Goal: Task Accomplishment & Management: Complete application form

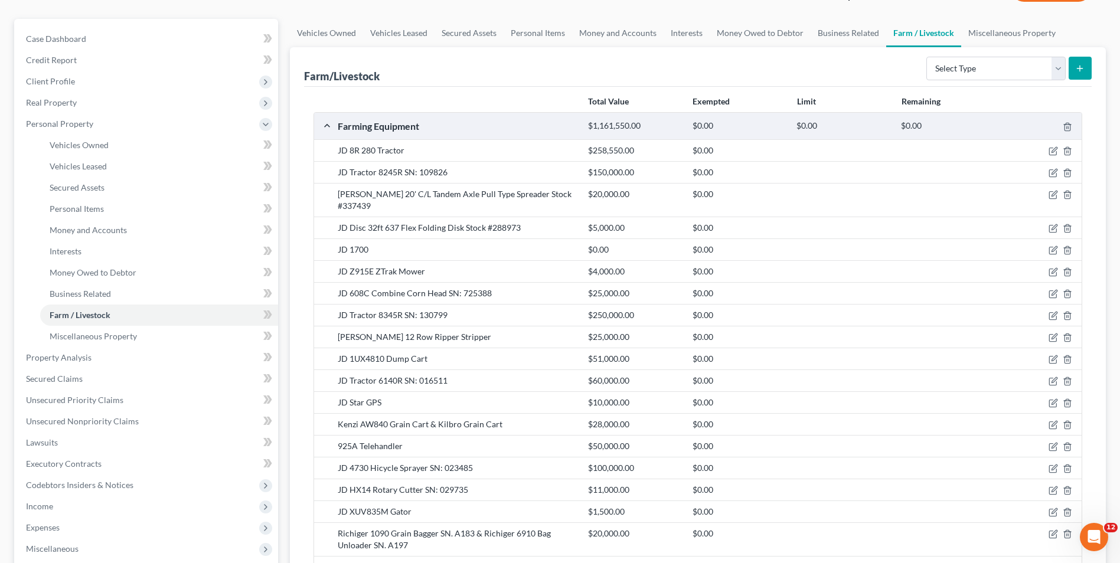
scroll to position [59, 0]
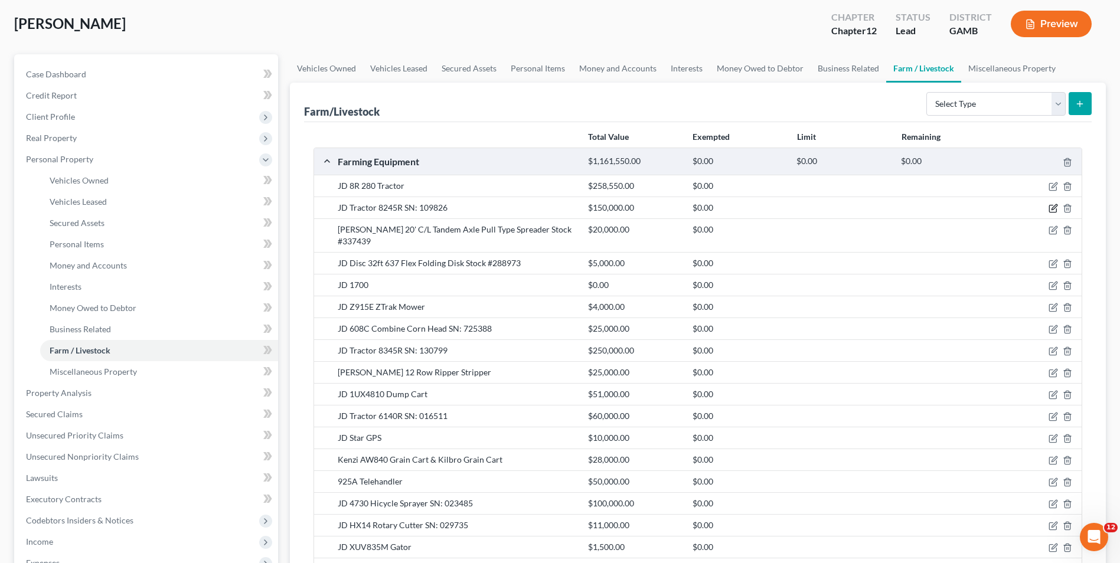
click at [1054, 210] on icon "button" at bounding box center [1052, 208] width 9 height 9
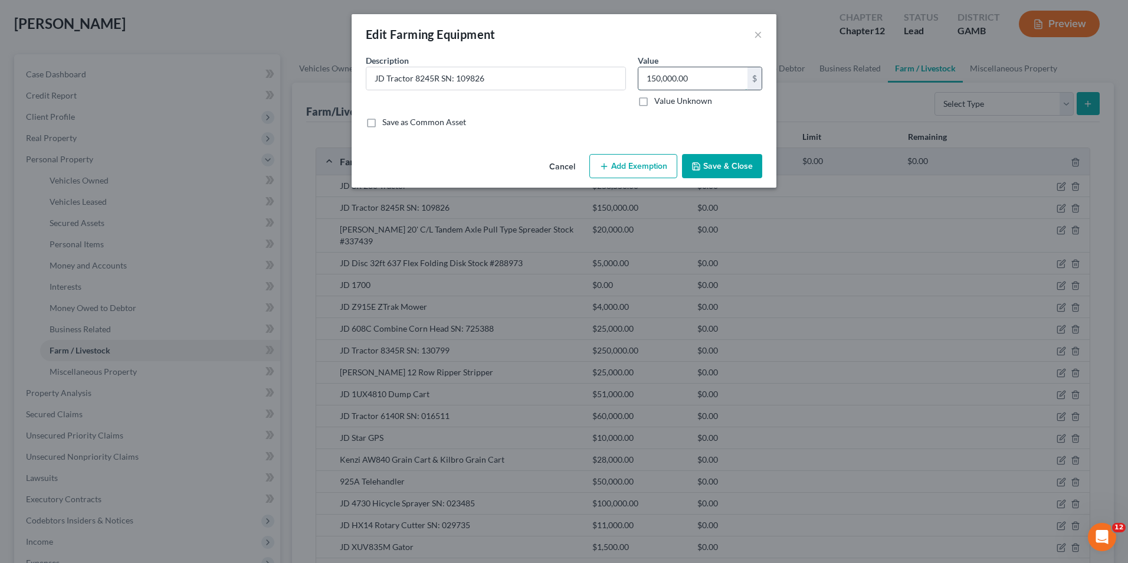
click at [694, 75] on input "150,000.00" at bounding box center [693, 78] width 109 height 22
type input "60,000.00"
click at [725, 163] on button "Save & Close" at bounding box center [722, 166] width 80 height 25
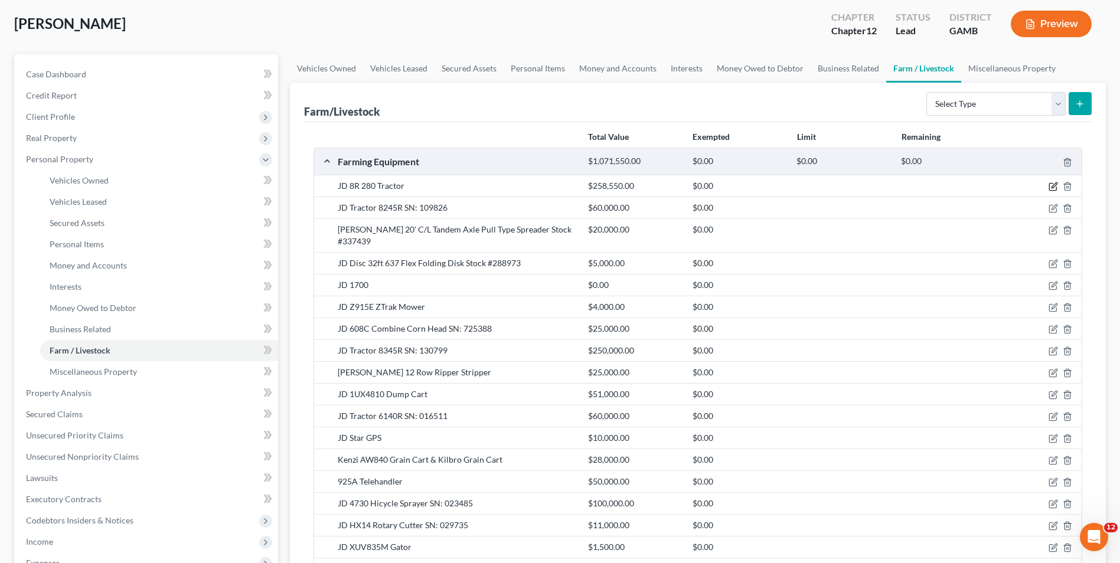
click at [1054, 187] on icon "button" at bounding box center [1053, 185] width 5 height 5
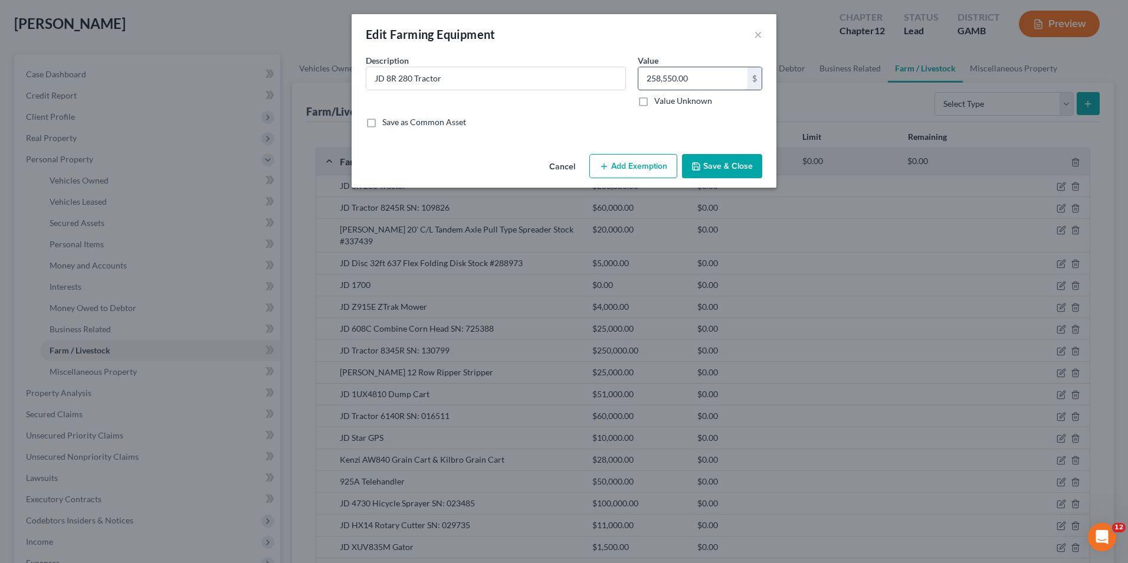
click at [650, 77] on input "258,550.00" at bounding box center [693, 78] width 109 height 22
type input "200,000.00"
click at [704, 163] on button "Save & Close" at bounding box center [722, 166] width 80 height 25
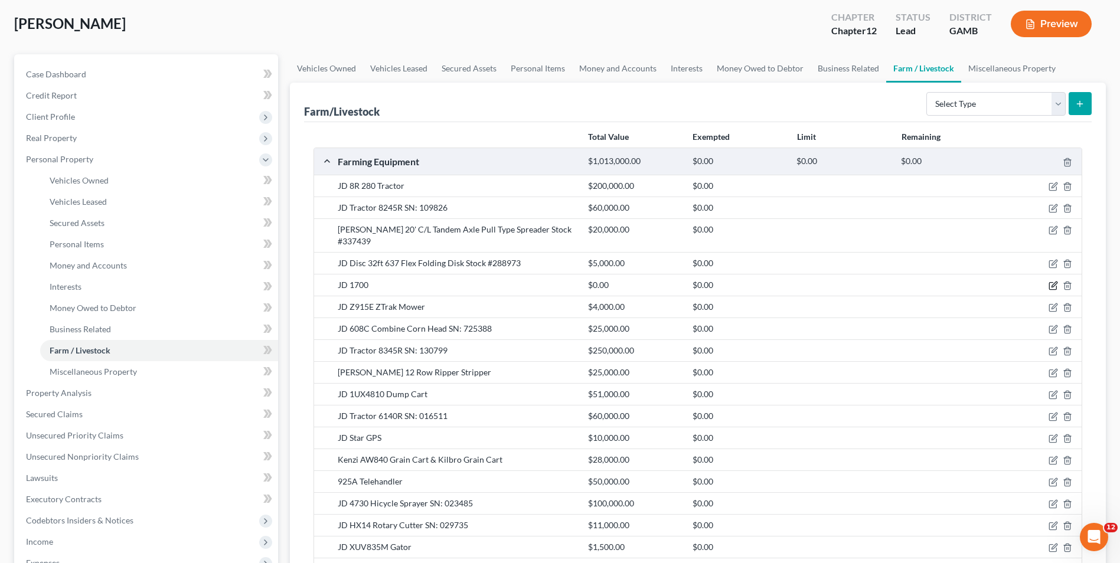
click at [1055, 282] on icon "button" at bounding box center [1053, 284] width 5 height 5
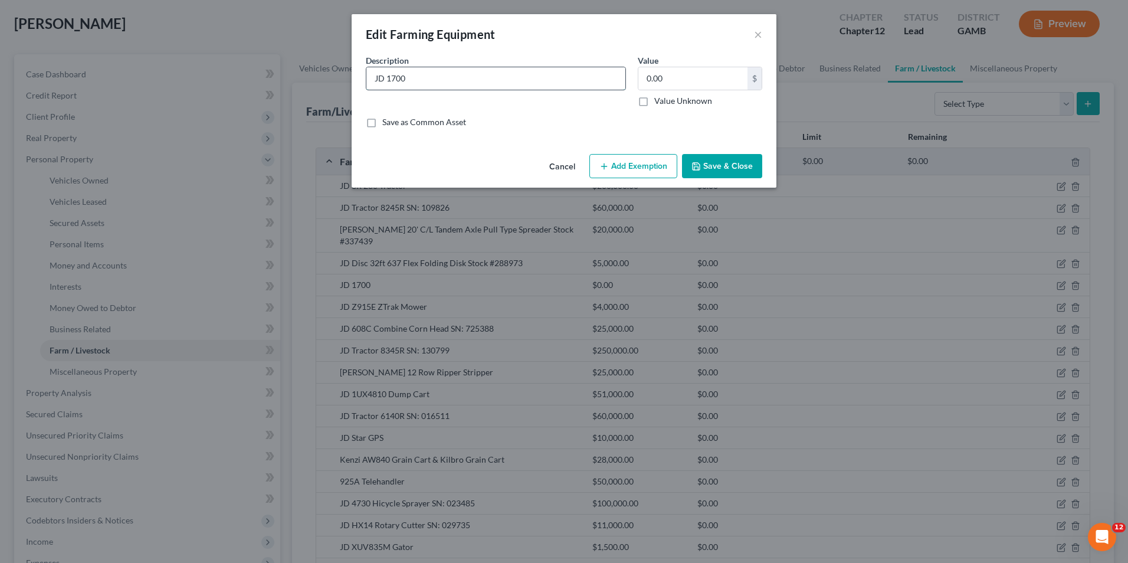
click at [427, 76] on input "JD 1700" at bounding box center [495, 78] width 259 height 22
type input "JD 1700 Planter"
click at [713, 164] on button "Save & Close" at bounding box center [722, 166] width 80 height 25
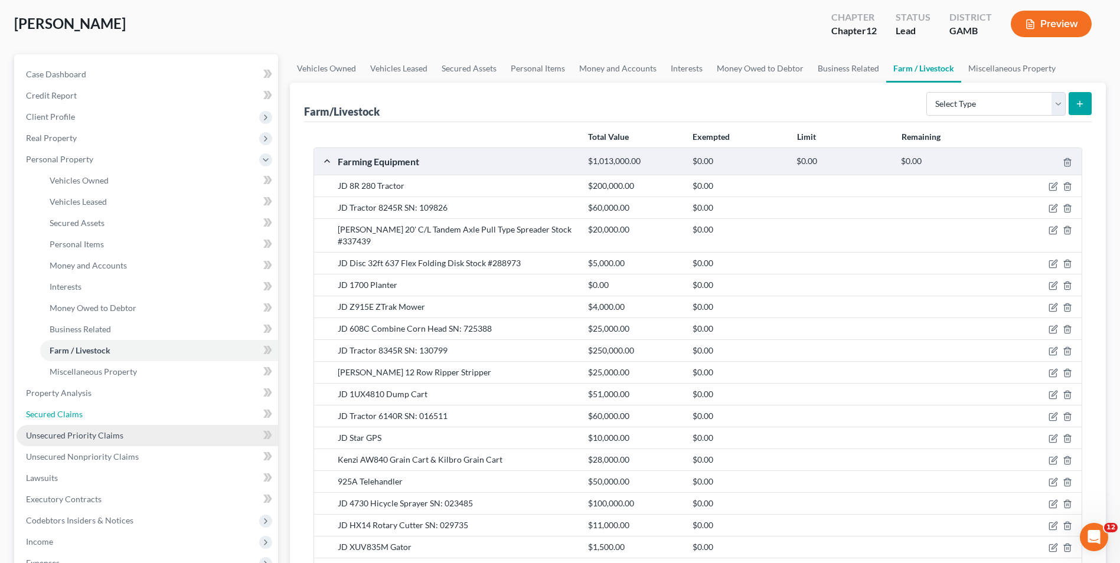
drag, startPoint x: 73, startPoint y: 408, endPoint x: 233, endPoint y: 428, distance: 161.2
click at [73, 409] on span "Secured Claims" at bounding box center [54, 414] width 57 height 10
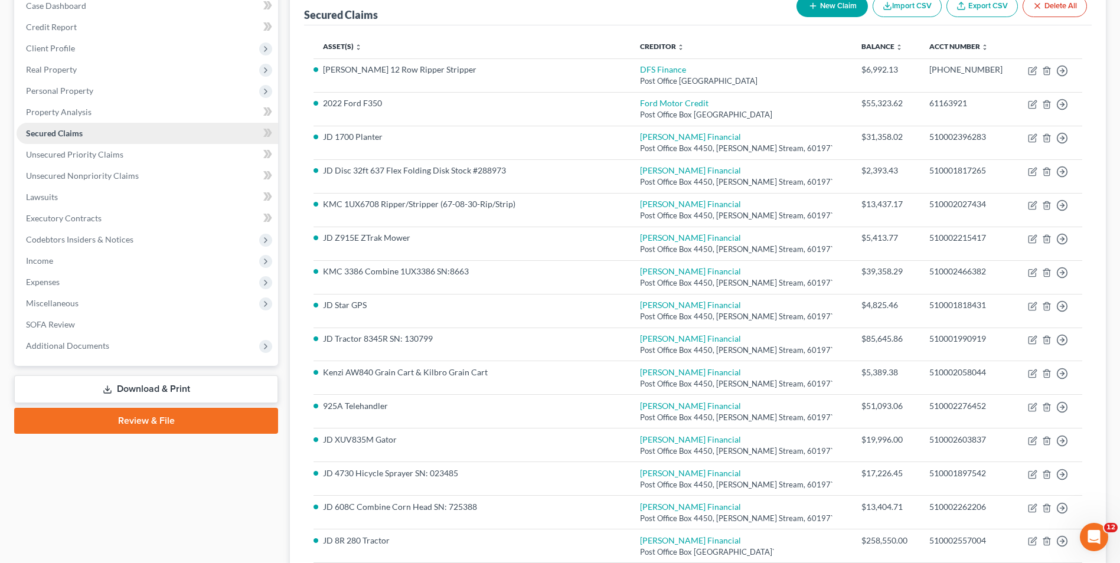
scroll to position [59, 0]
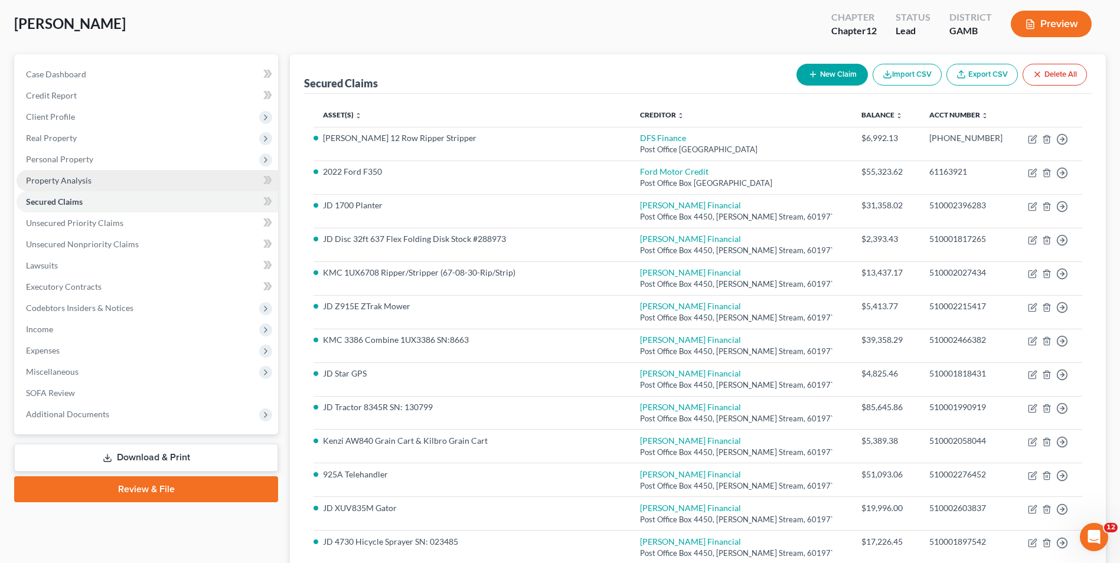
drag, startPoint x: 67, startPoint y: 152, endPoint x: 91, endPoint y: 181, distance: 38.2
click at [67, 152] on span "Personal Property" at bounding box center [147, 159] width 261 height 21
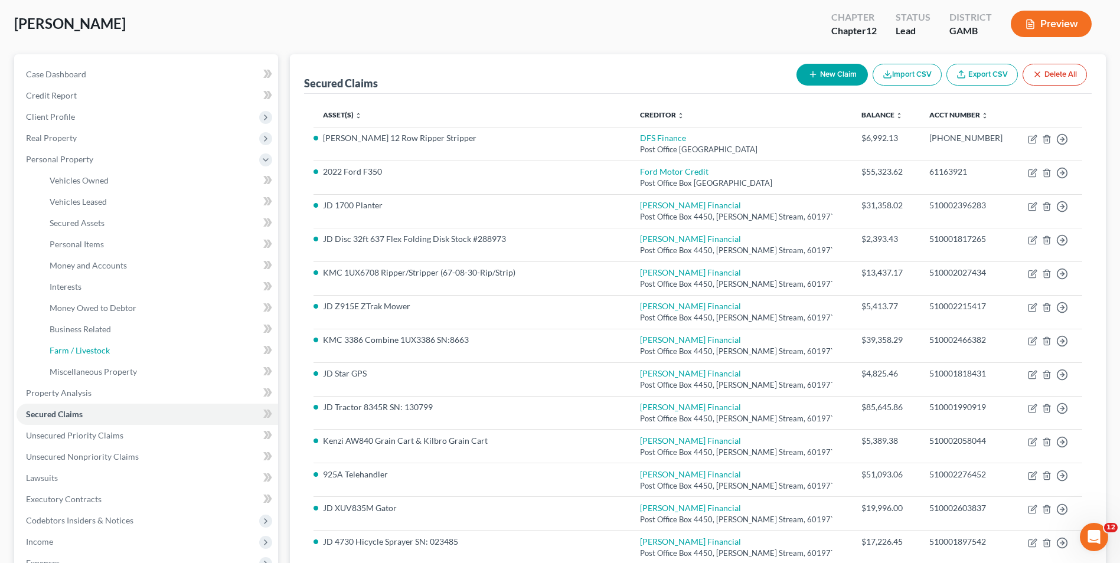
drag, startPoint x: 111, startPoint y: 345, endPoint x: 292, endPoint y: 302, distance: 186.2
click at [111, 344] on link "Farm / Livestock" at bounding box center [159, 350] width 238 height 21
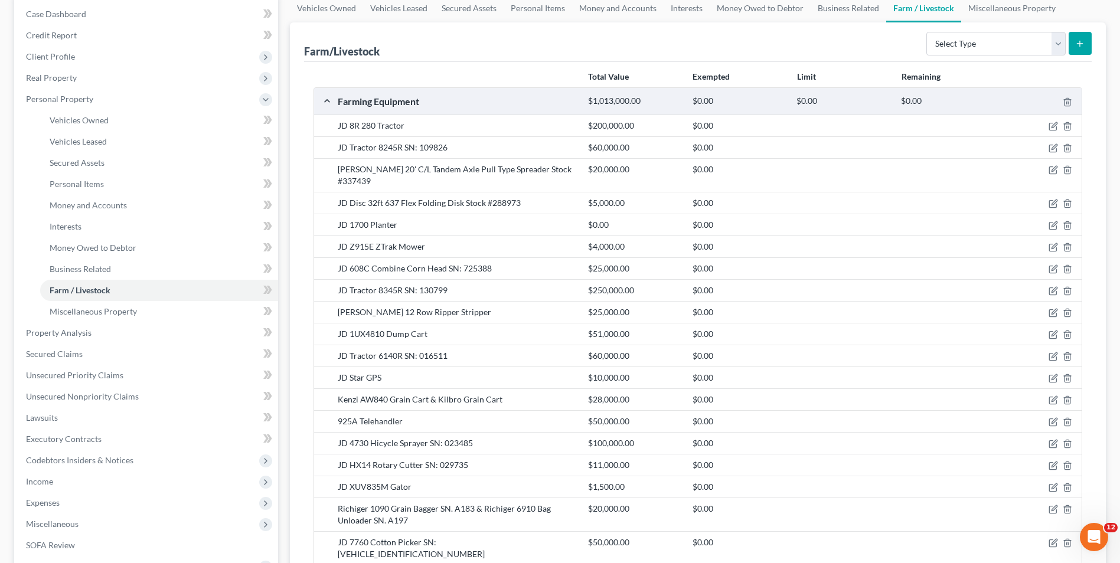
scroll to position [118, 0]
drag, startPoint x: 77, startPoint y: 356, endPoint x: 104, endPoint y: 362, distance: 27.3
click at [77, 356] on span "Secured Claims" at bounding box center [54, 355] width 57 height 10
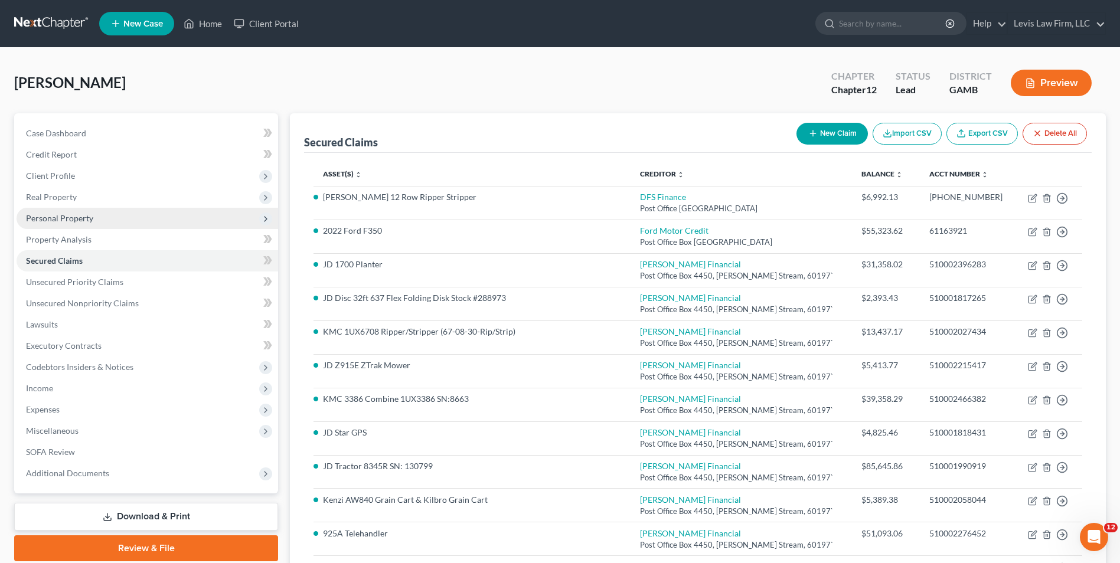
click at [76, 221] on span "Personal Property" at bounding box center [59, 218] width 67 height 10
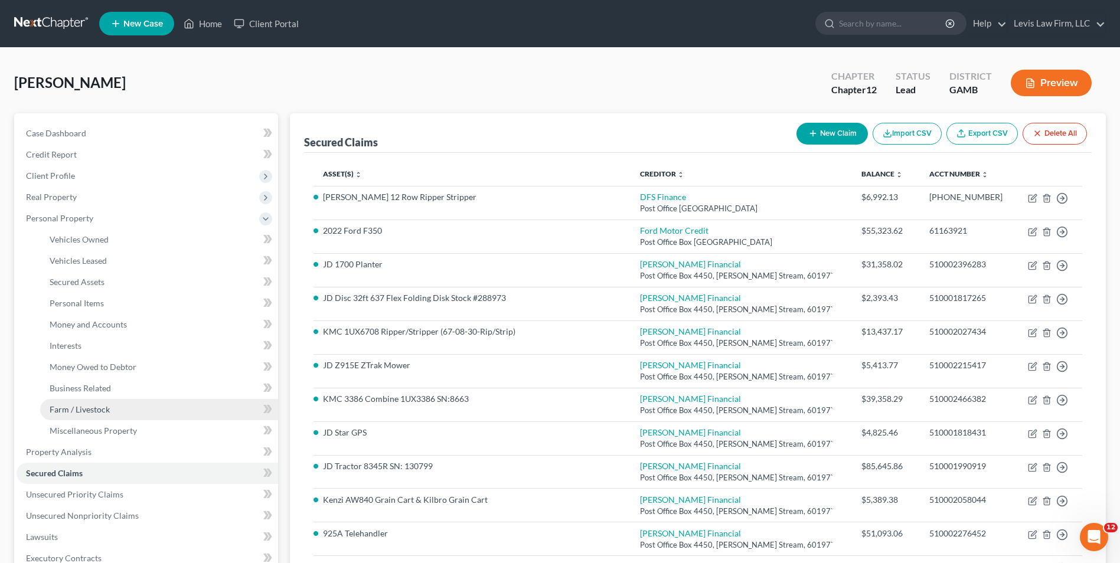
click at [103, 408] on span "Farm / Livestock" at bounding box center [80, 409] width 60 height 10
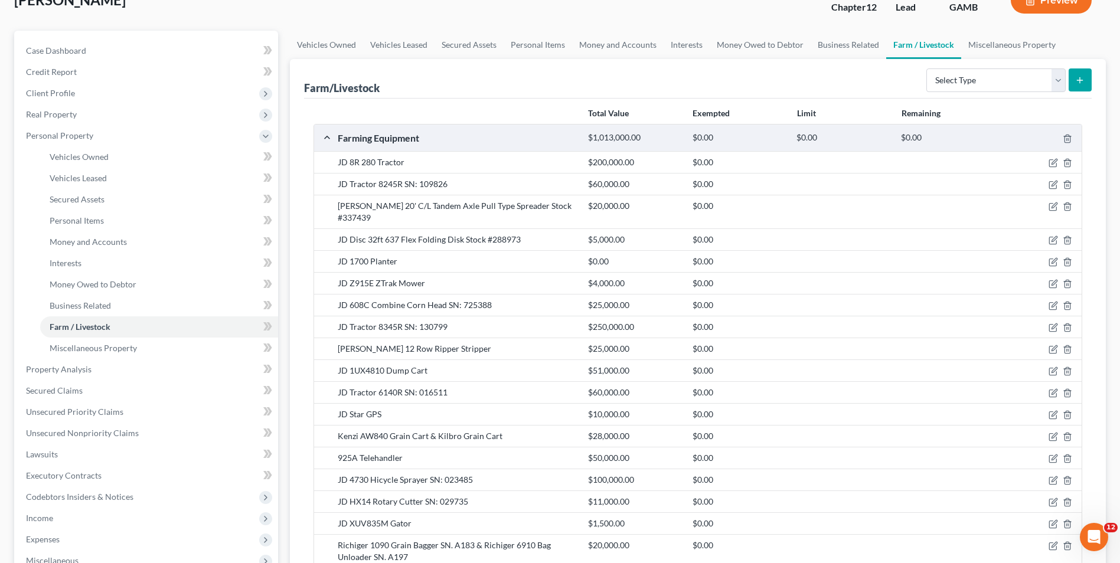
scroll to position [118, 0]
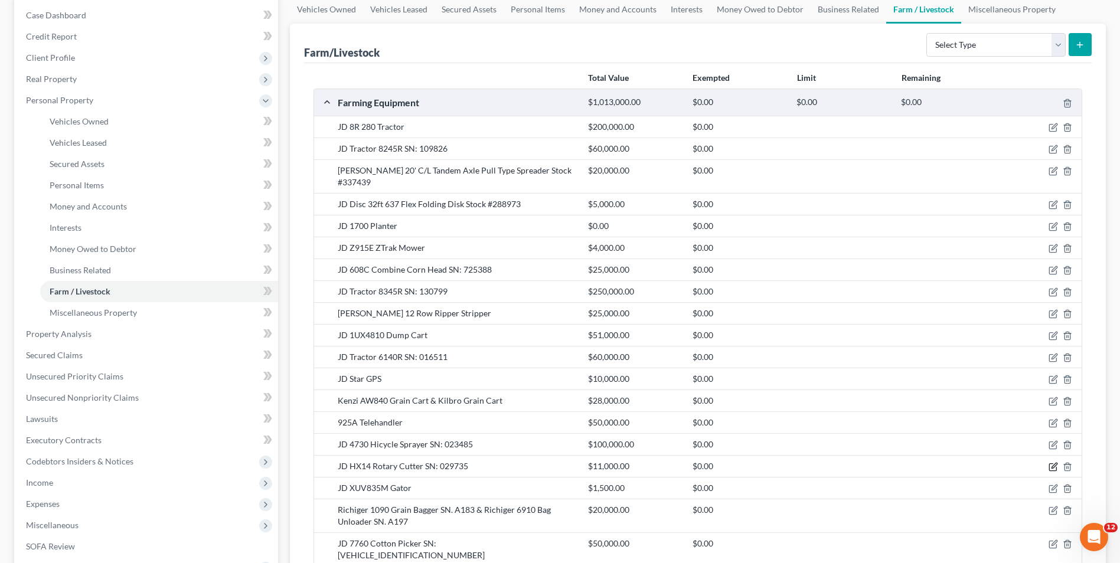
click at [1052, 462] on icon "button" at bounding box center [1052, 466] width 9 height 9
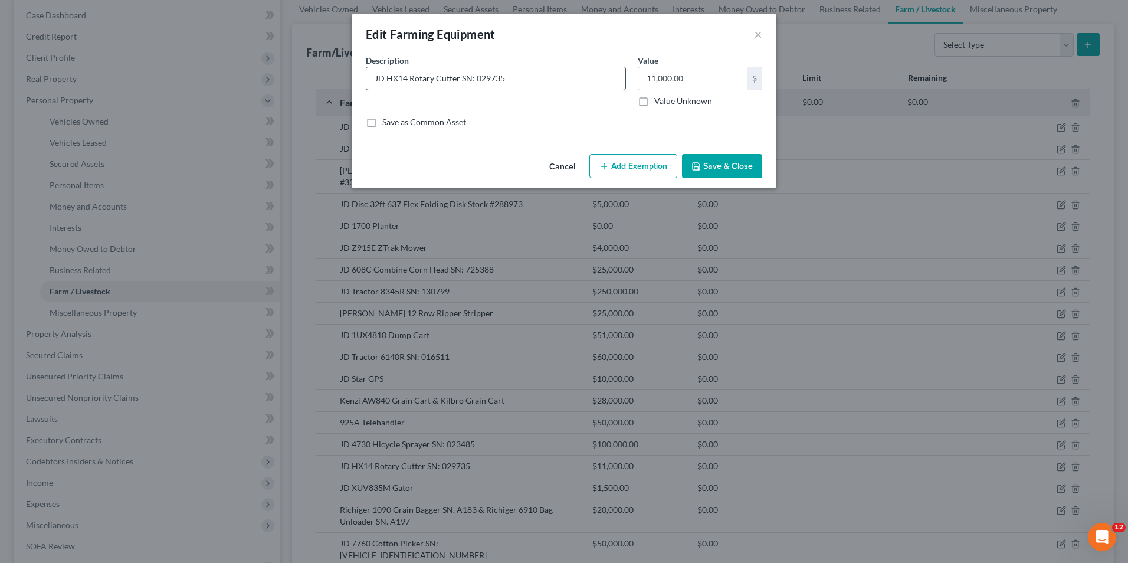
click at [387, 78] on input "JD HX14 Rotary Cutter SN: 029735" at bounding box center [495, 78] width 259 height 22
drag, startPoint x: 578, startPoint y: 80, endPoint x: 773, endPoint y: 181, distance: 219.9
click at [578, 76] on input "JD 2020 HX14 Lift-Type Rotary Cutter SN: 029735" at bounding box center [495, 78] width 259 height 22
type input "JD 2020 HX14 Lift-Type Rotary Cutter SN: 029735 Stock #296196"
drag, startPoint x: 693, startPoint y: 82, endPoint x: 751, endPoint y: 81, distance: 57.3
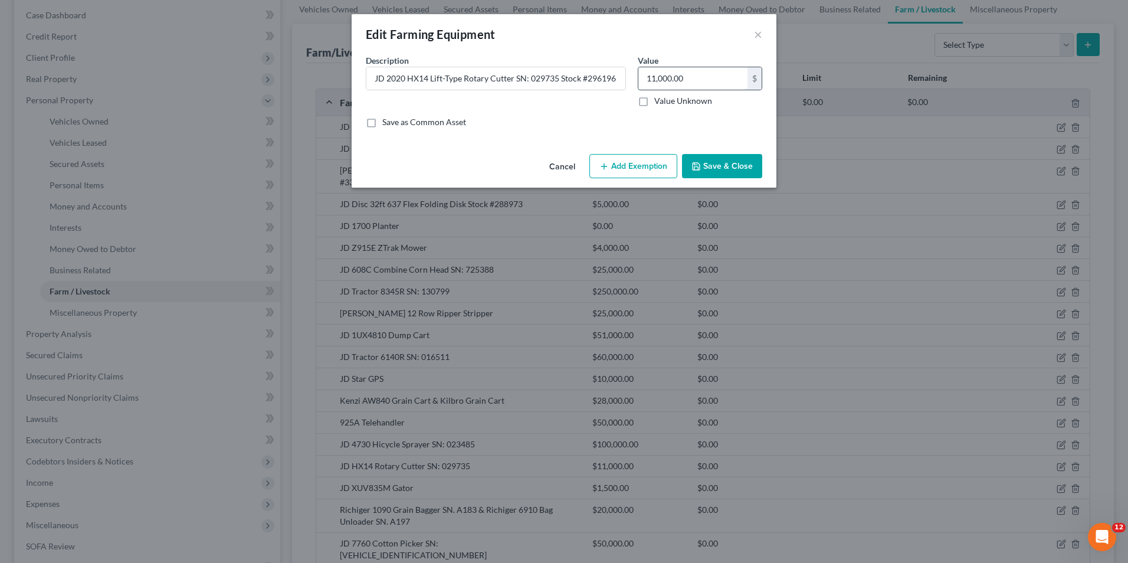
click at [693, 81] on input "11,000.00" at bounding box center [693, 78] width 109 height 22
type input "5,000.00"
click at [719, 165] on button "Save & Close" at bounding box center [722, 166] width 80 height 25
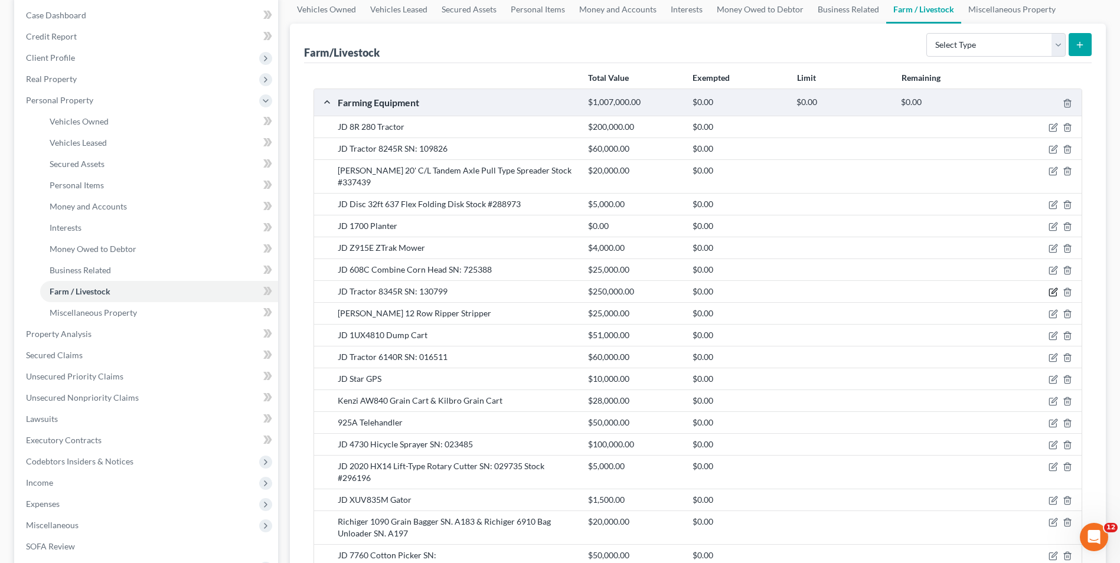
click at [1055, 287] on icon "button" at bounding box center [1052, 291] width 9 height 9
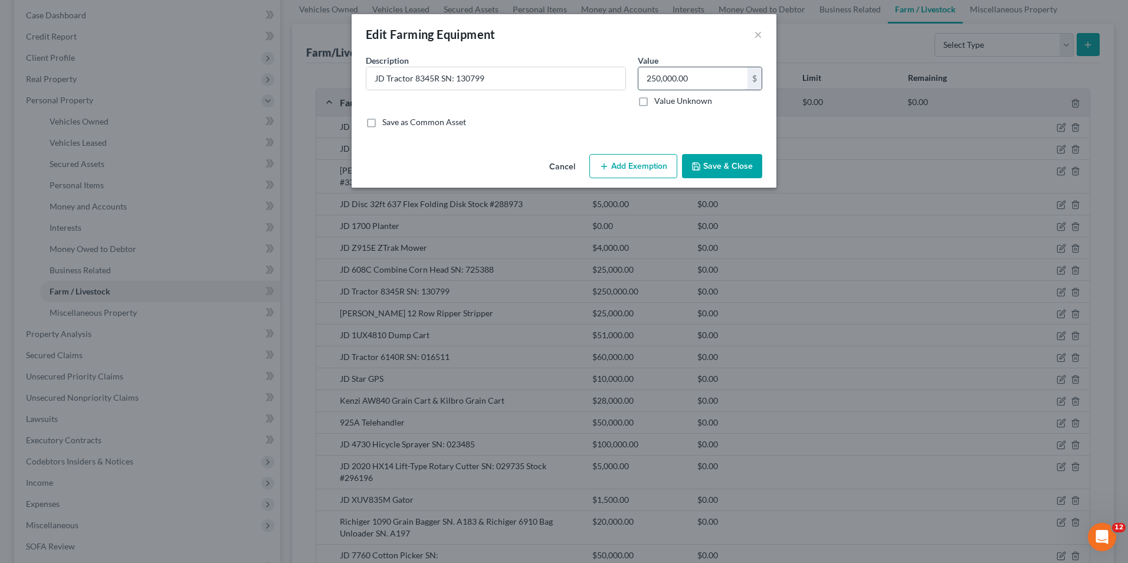
click at [705, 84] on input "250,000.00" at bounding box center [693, 78] width 109 height 22
type input "115,000.00"
click at [719, 164] on button "Save & Close" at bounding box center [722, 166] width 80 height 25
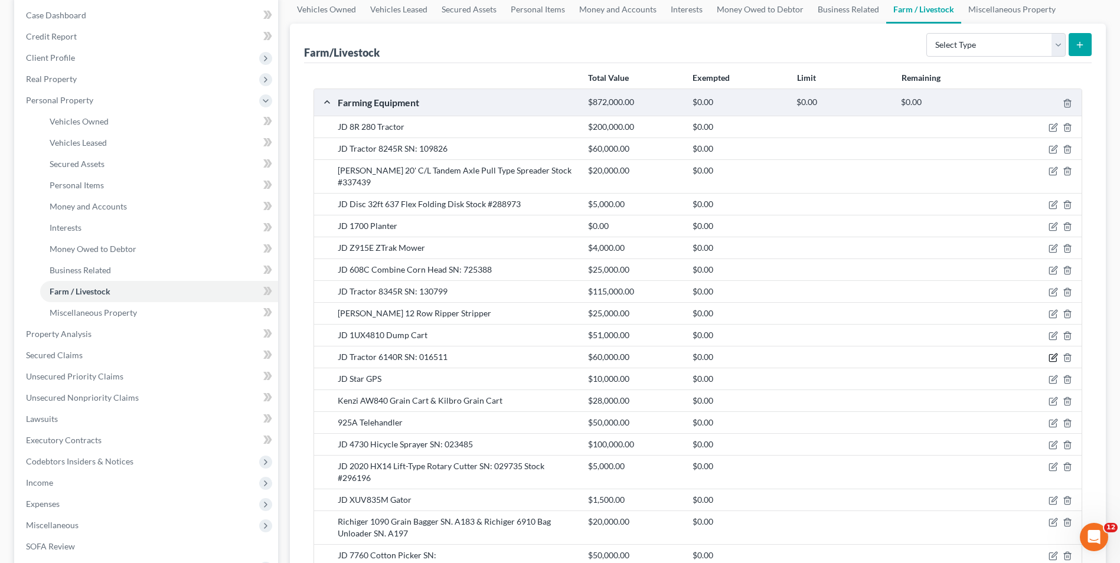
click at [1055, 353] on icon "button" at bounding box center [1052, 357] width 9 height 9
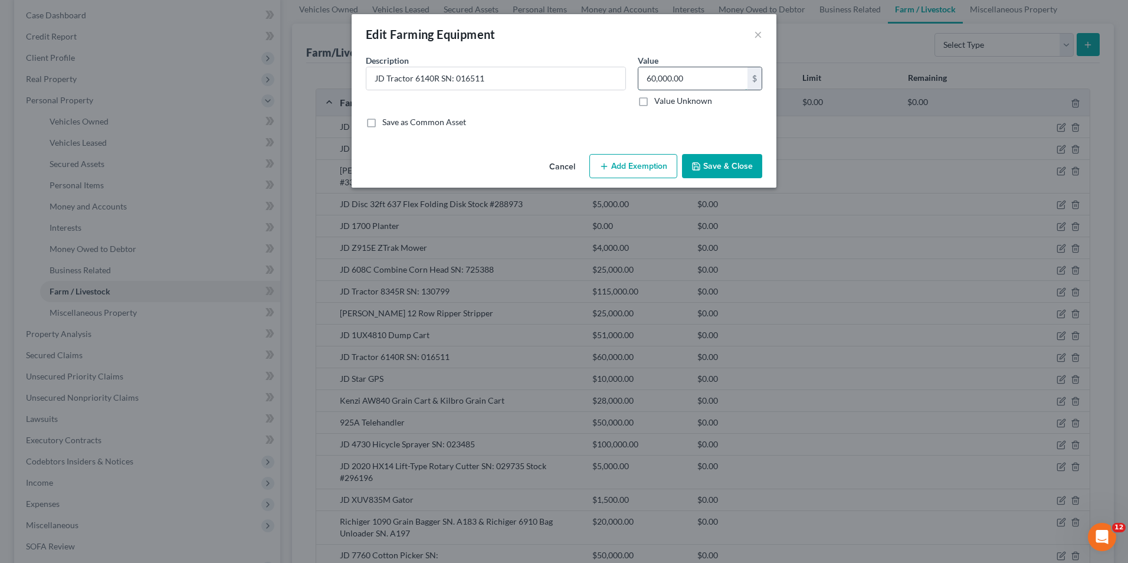
click at [694, 78] on input "60,000.00" at bounding box center [693, 78] width 109 height 22
type input "30,000.00"
click at [713, 163] on button "Save & Close" at bounding box center [722, 166] width 80 height 25
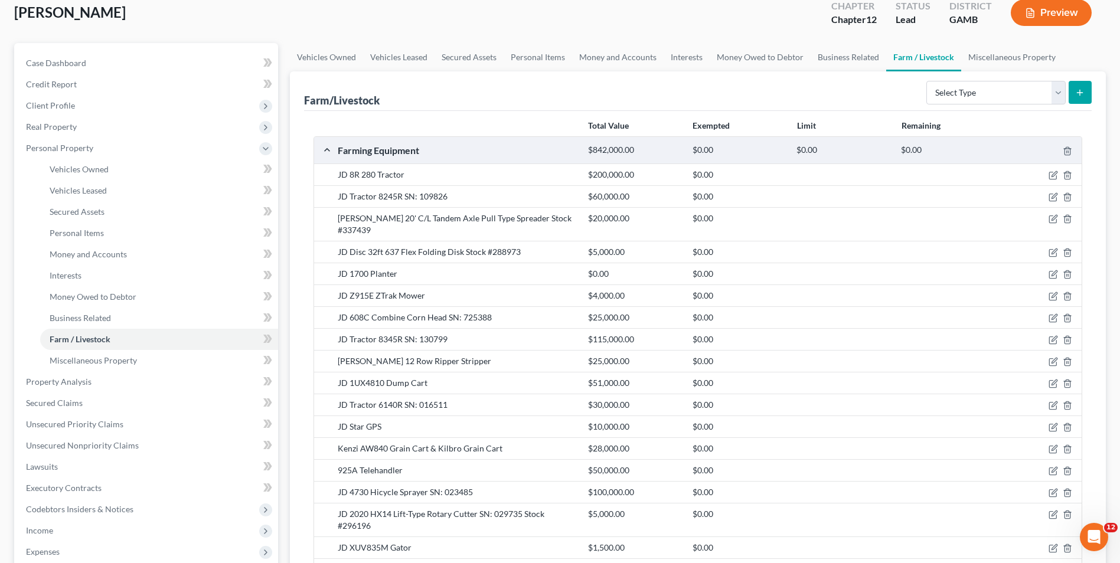
scroll to position [13, 0]
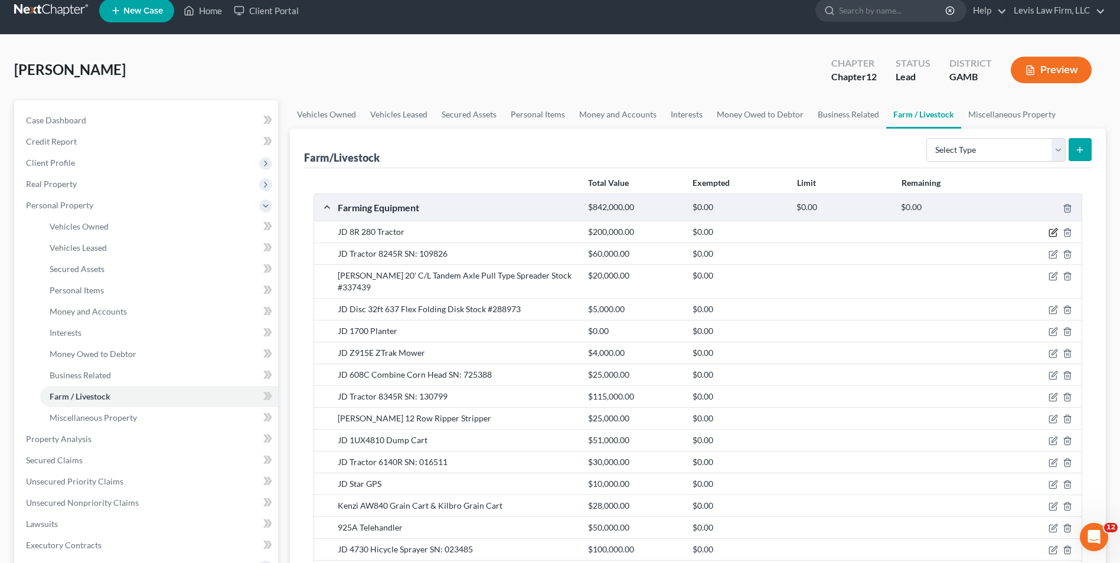
click at [1054, 233] on icon "button" at bounding box center [1053, 231] width 5 height 5
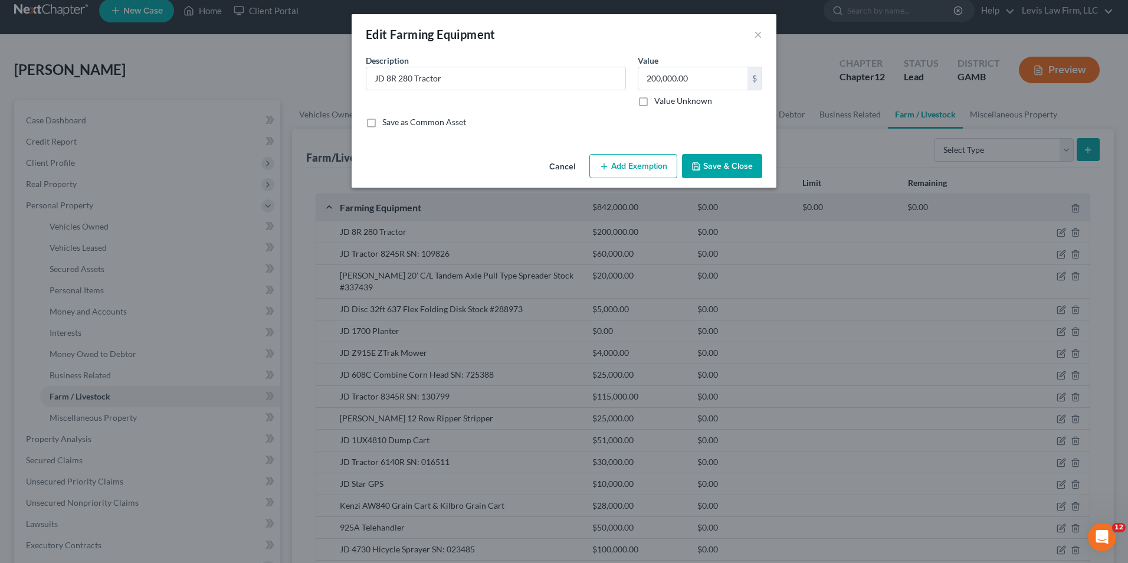
click at [728, 166] on button "Save & Close" at bounding box center [722, 166] width 80 height 25
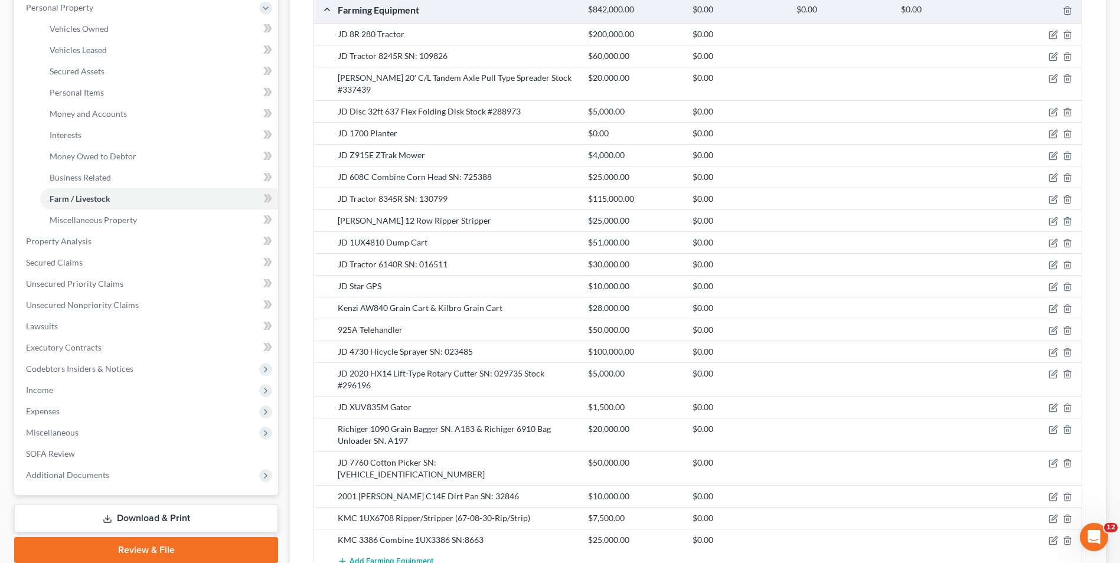
scroll to position [190, 0]
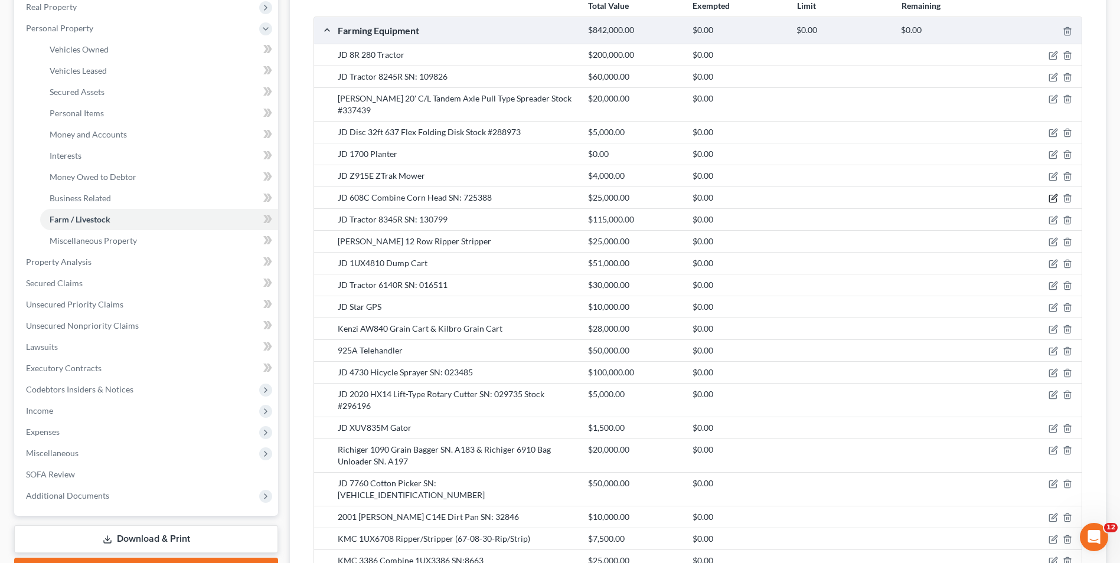
click at [1052, 195] on icon "button" at bounding box center [1053, 197] width 5 height 5
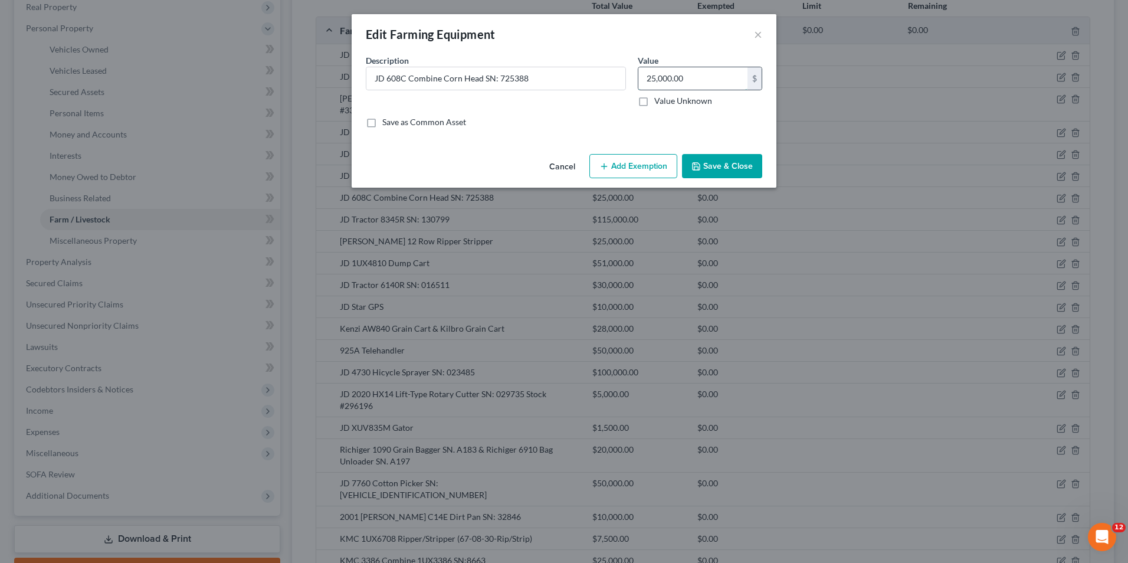
click at [645, 80] on input "25,000.00" at bounding box center [693, 78] width 109 height 22
type input "10,000.00"
click at [701, 162] on icon "button" at bounding box center [696, 166] width 9 height 9
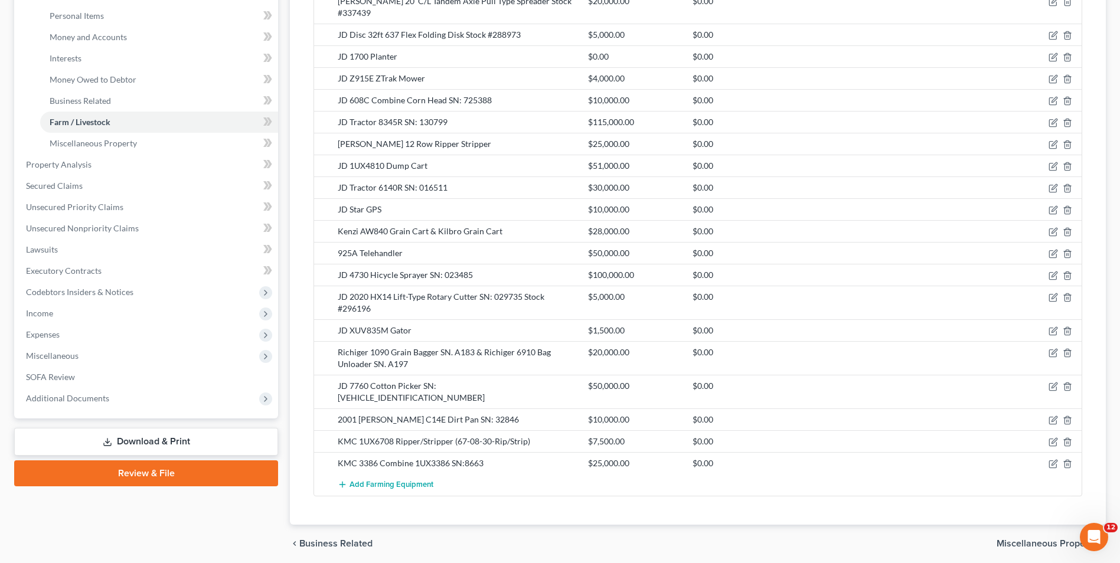
scroll to position [308, 0]
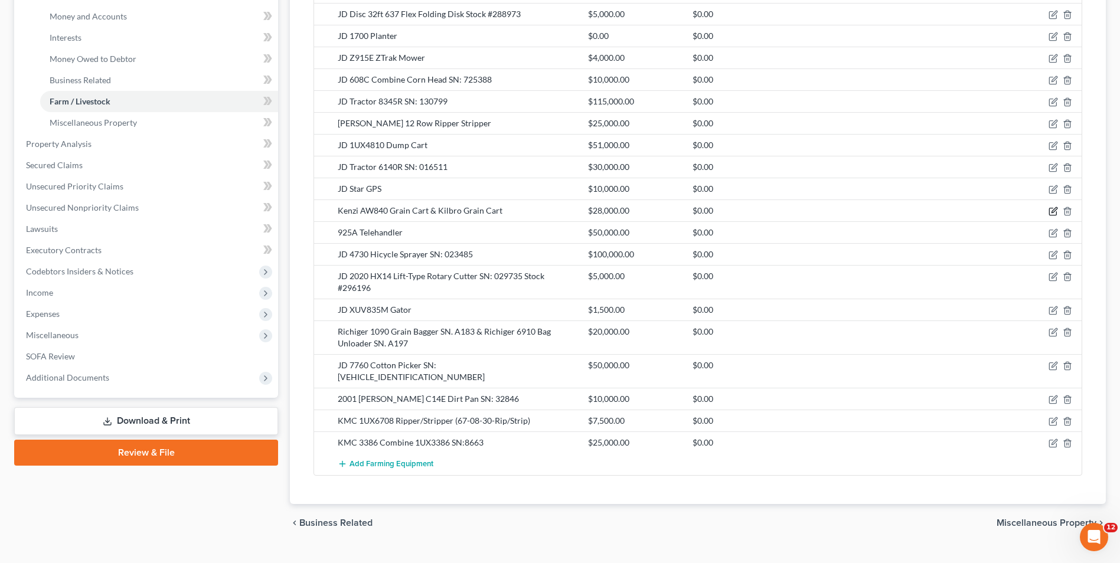
click at [1053, 208] on icon "button" at bounding box center [1053, 210] width 5 height 5
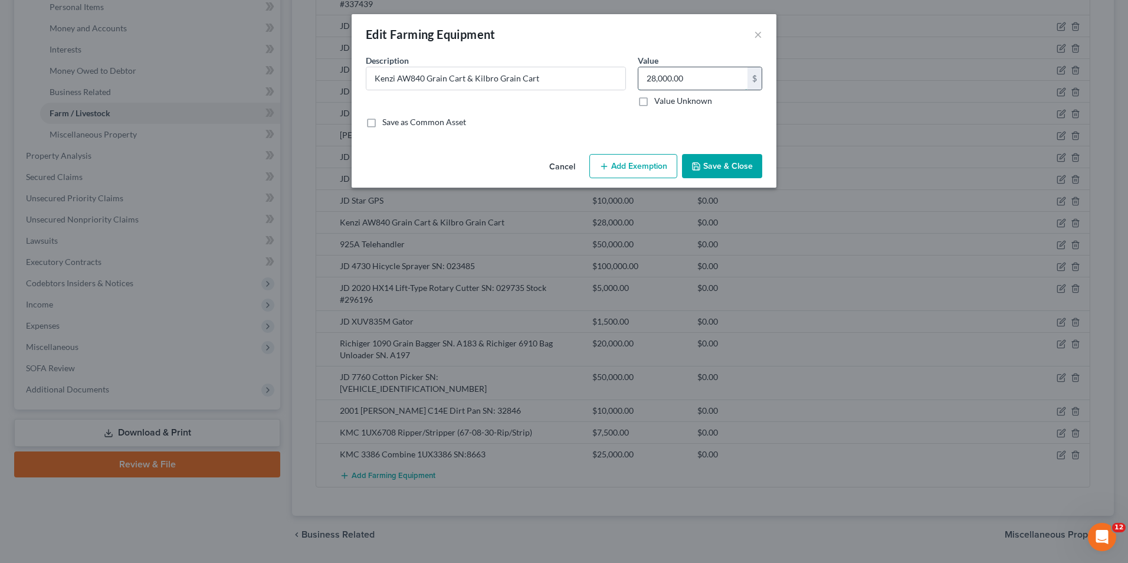
click at [707, 71] on input "28,000.00" at bounding box center [693, 78] width 109 height 22
type input "15,000.00"
click at [713, 162] on button "Save & Close" at bounding box center [722, 166] width 80 height 25
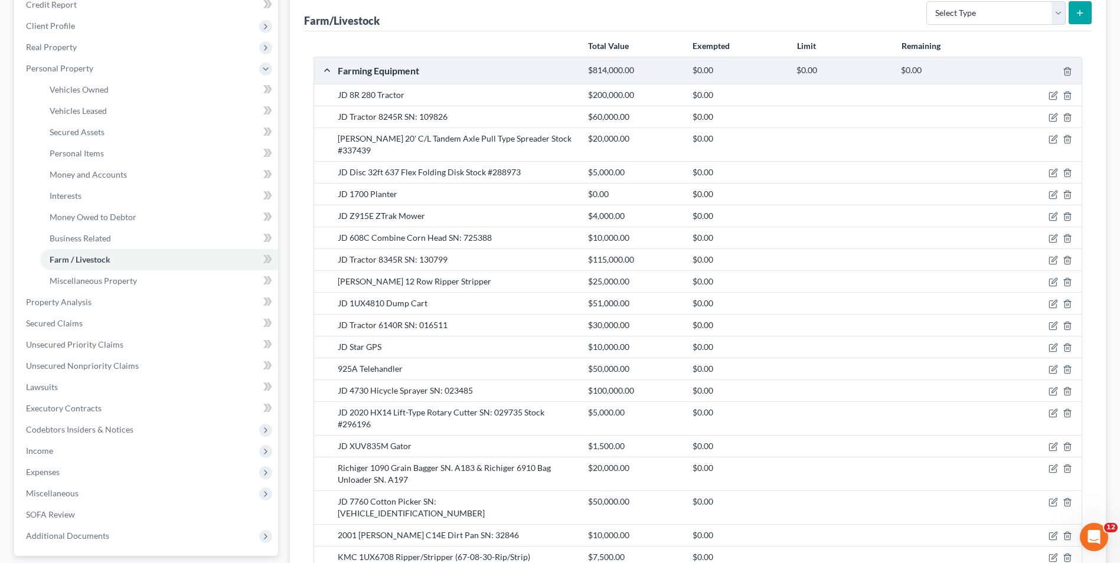
scroll to position [178, 0]
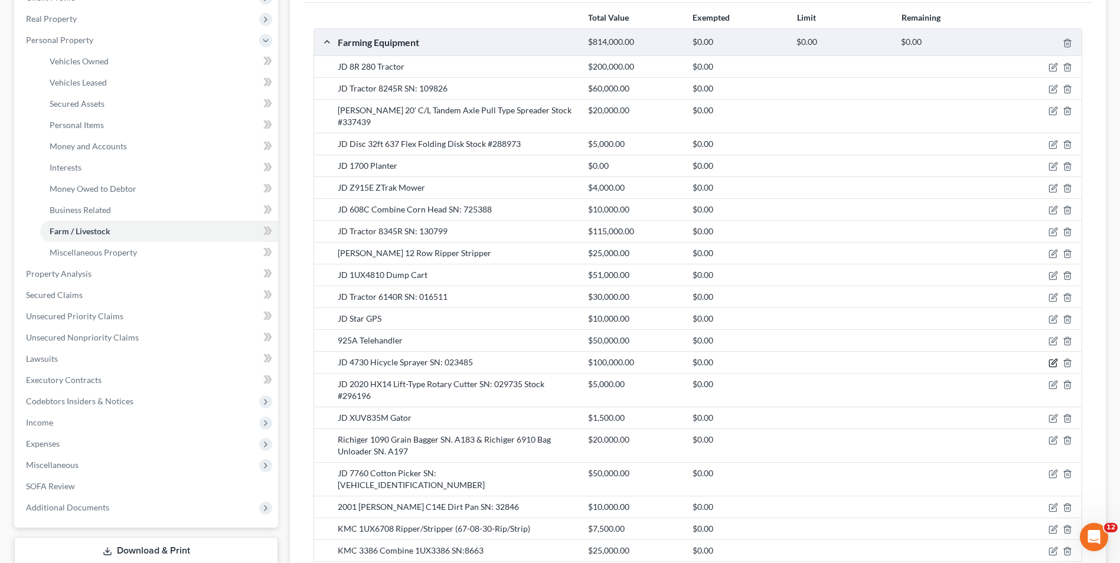
click at [1053, 359] on icon "button" at bounding box center [1053, 361] width 5 height 5
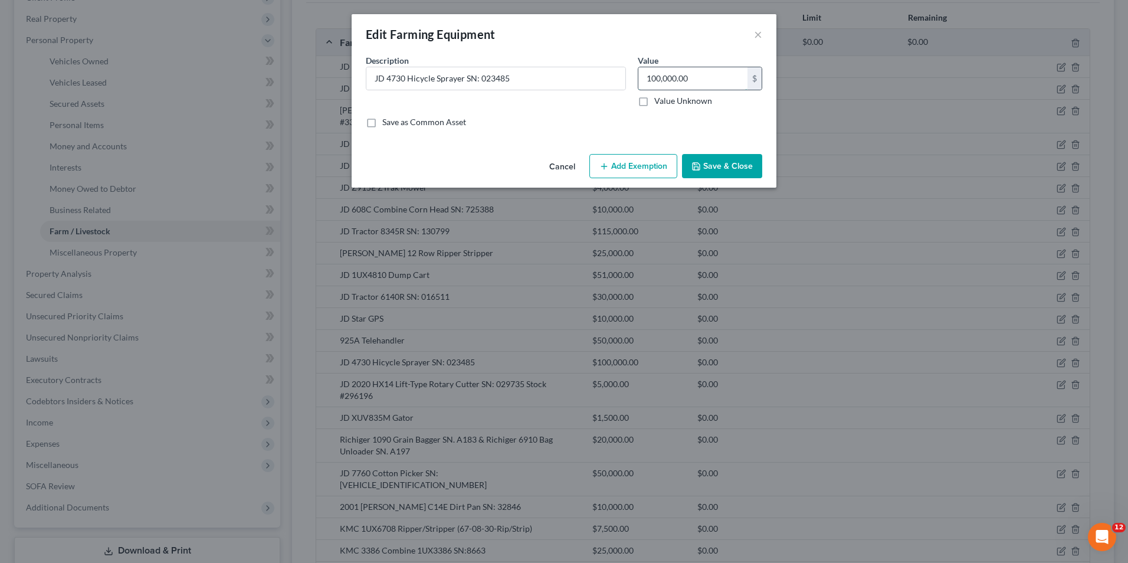
click at [699, 79] on input "100,000.00" at bounding box center [693, 78] width 109 height 22
type input "40,000.00"
click at [727, 174] on button "Save & Close" at bounding box center [722, 166] width 80 height 25
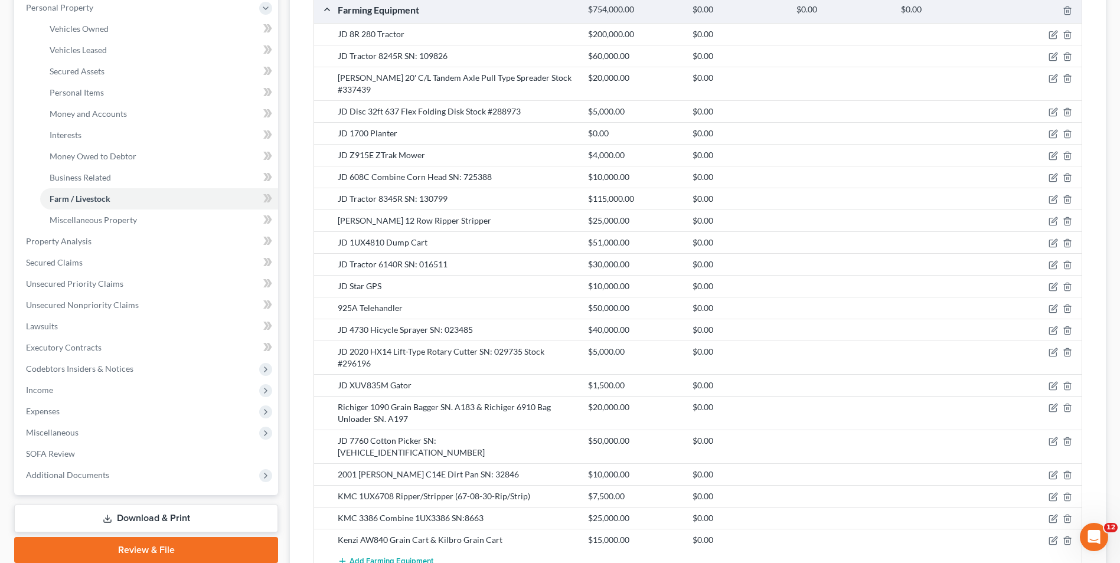
scroll to position [237, 0]
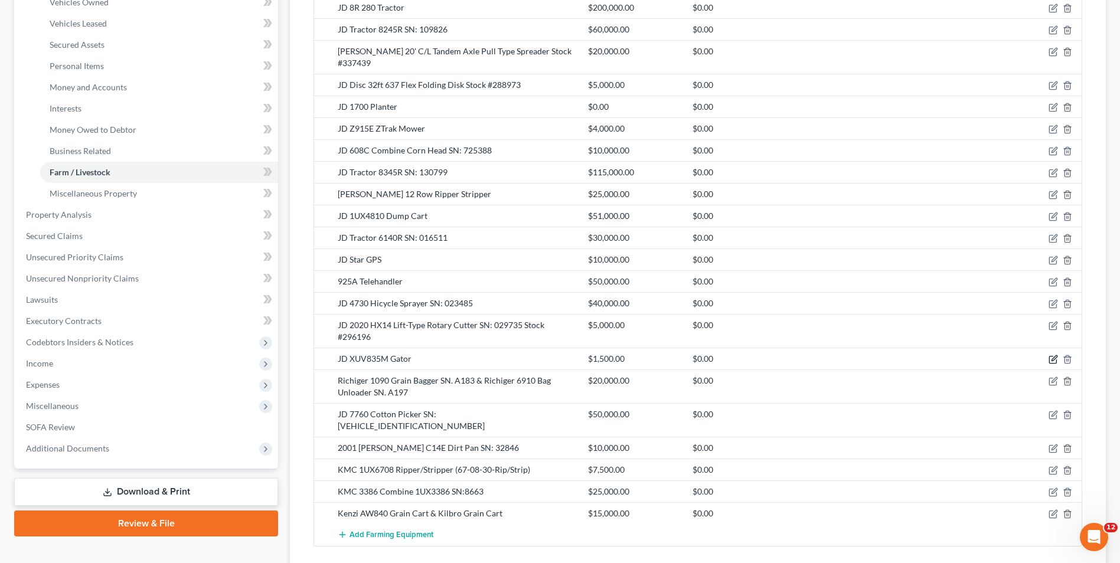
click at [1051, 355] on icon "button" at bounding box center [1052, 359] width 9 height 9
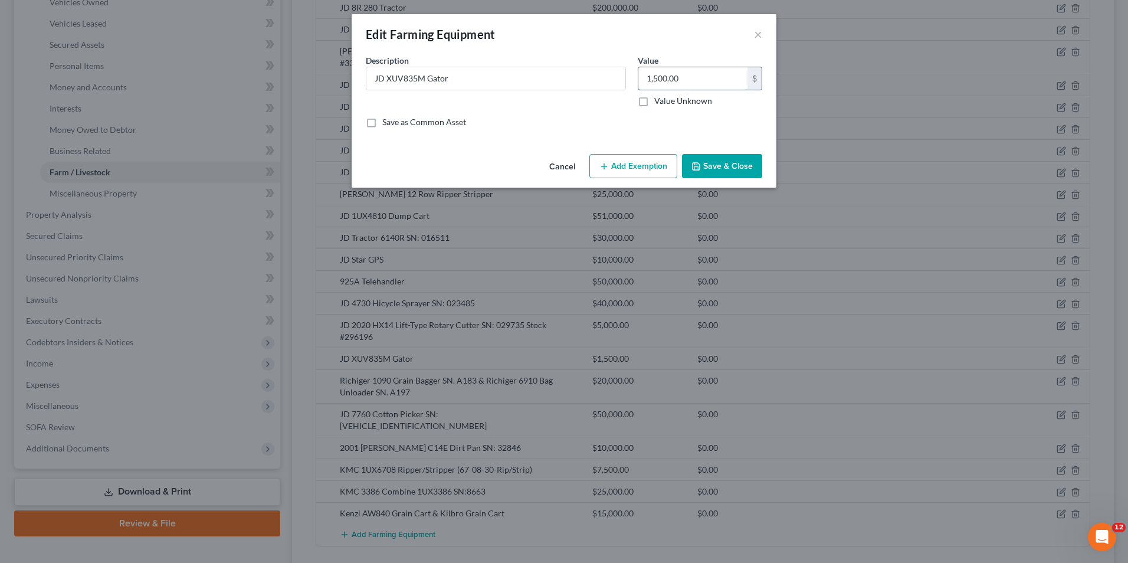
click at [686, 73] on input "1,500.00" at bounding box center [693, 78] width 109 height 22
type input "15,000.00"
click at [724, 165] on button "Save & Close" at bounding box center [722, 166] width 80 height 25
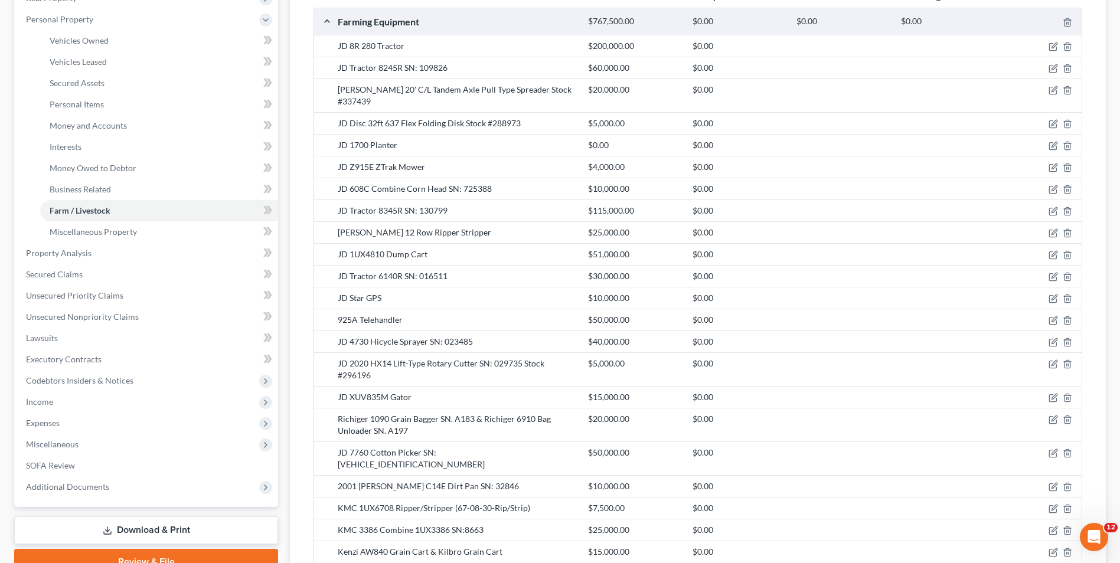
scroll to position [178, 0]
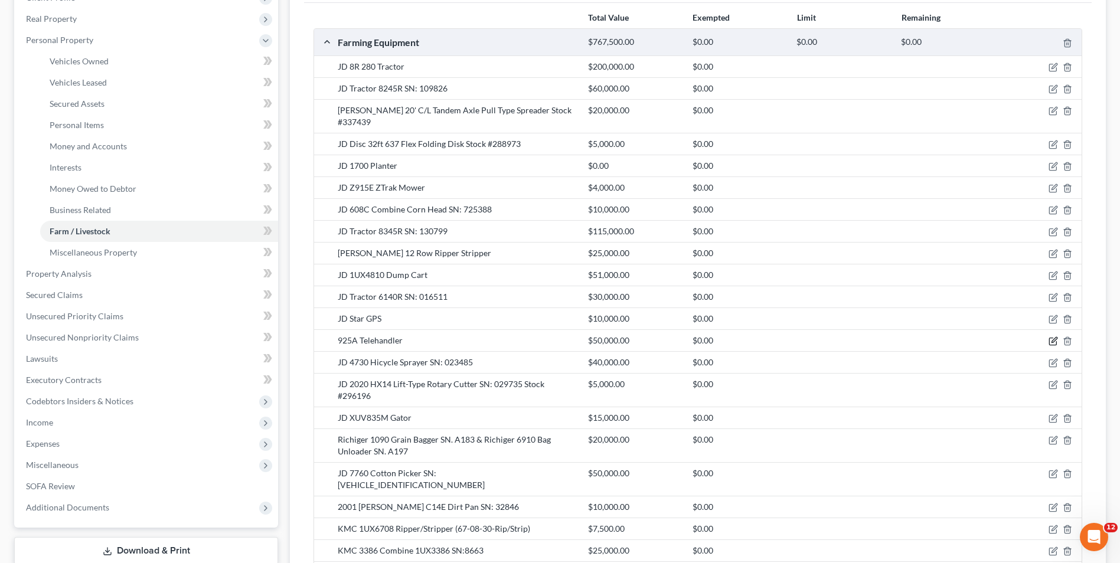
click at [1053, 338] on icon "button" at bounding box center [1053, 340] width 5 height 5
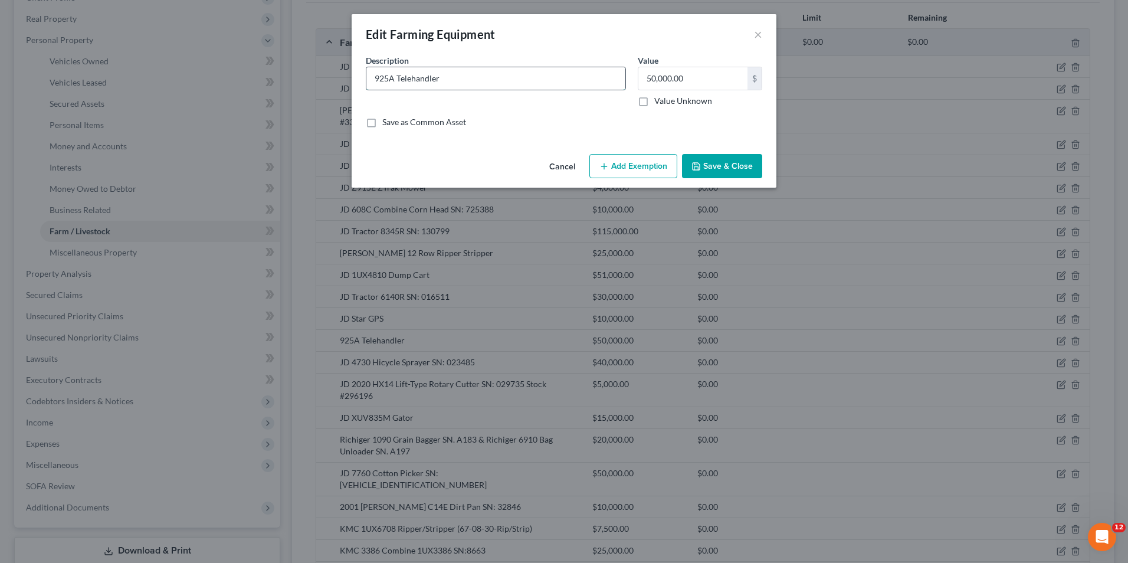
click at [371, 80] on input "925A Telehandler" at bounding box center [495, 78] width 259 height 22
type input "JLG 925A Telehandler"
click at [743, 159] on button "Save & Close" at bounding box center [722, 166] width 80 height 25
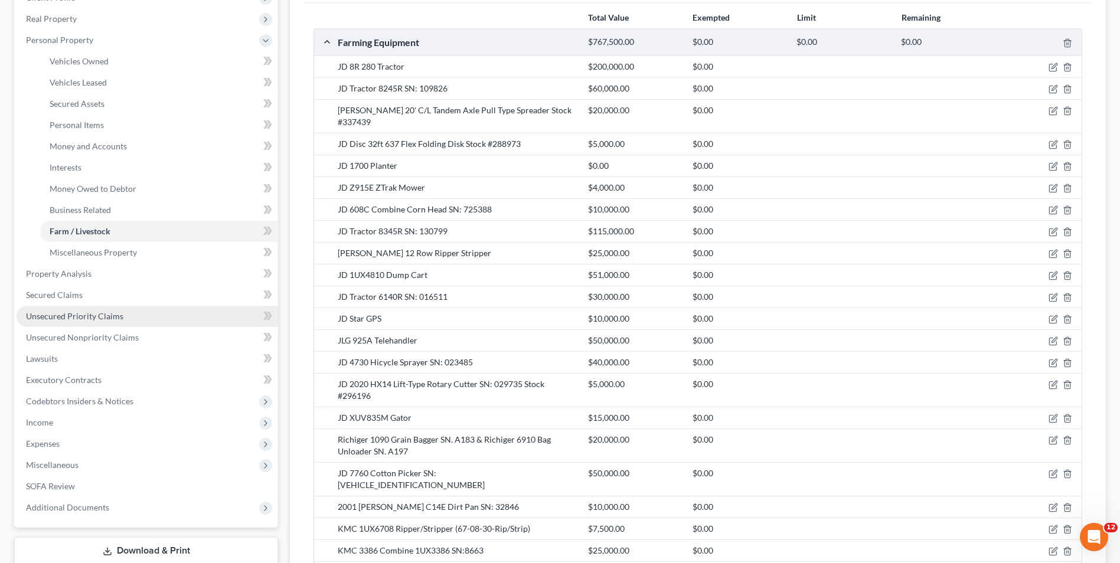
click at [102, 315] on span "Unsecured Priority Claims" at bounding box center [74, 316] width 97 height 10
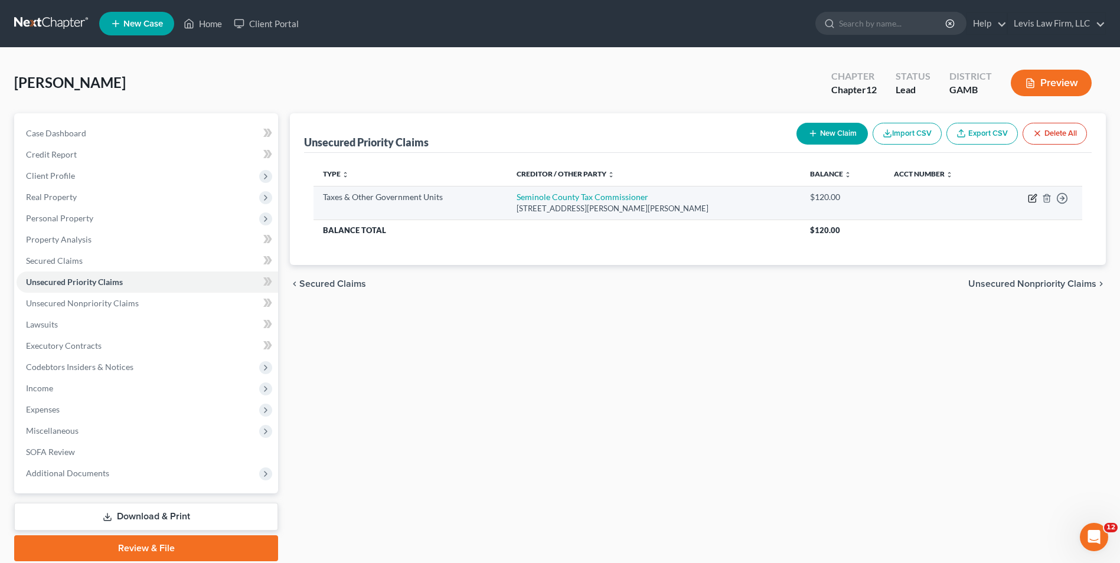
click at [1032, 197] on icon "button" at bounding box center [1032, 196] width 5 height 5
select select "4"
select select "10"
select select "0"
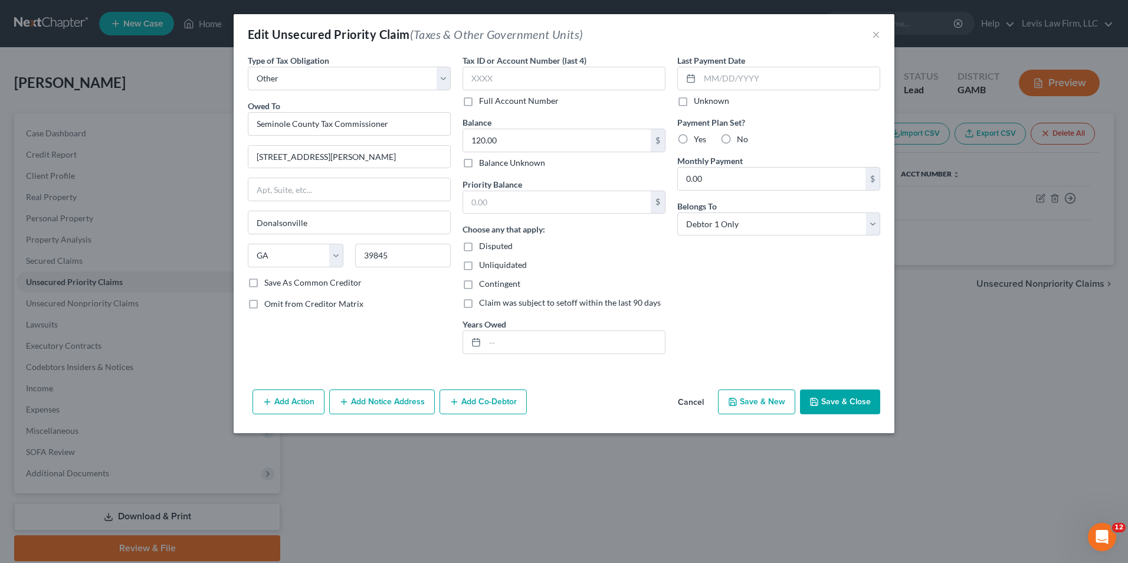
click at [837, 406] on button "Save & Close" at bounding box center [840, 402] width 80 height 25
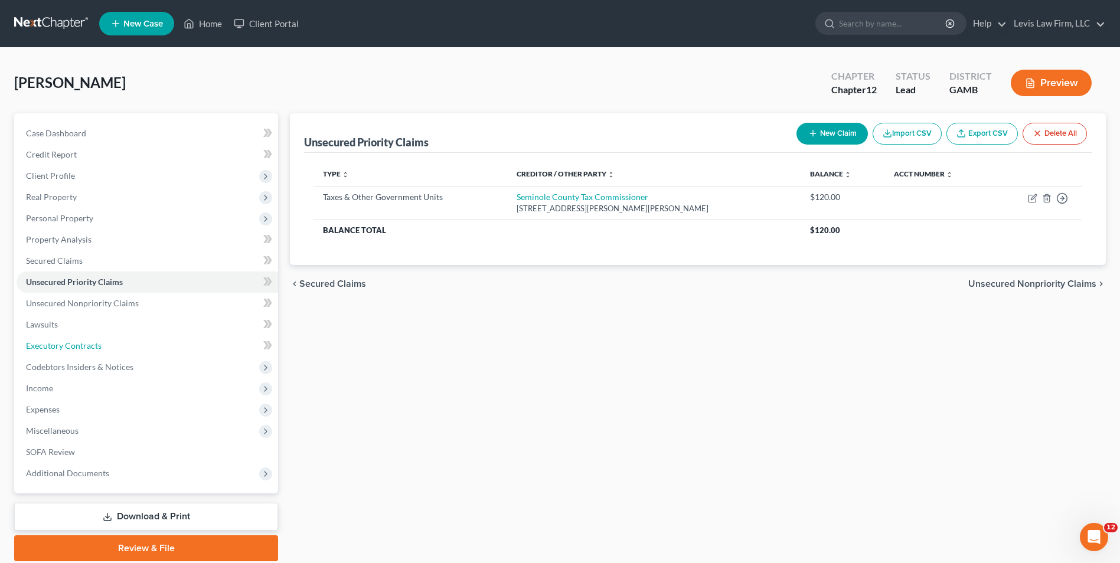
drag, startPoint x: 77, startPoint y: 346, endPoint x: 338, endPoint y: 400, distance: 267.0
click at [77, 345] on span "Executory Contracts" at bounding box center [64, 346] width 76 height 10
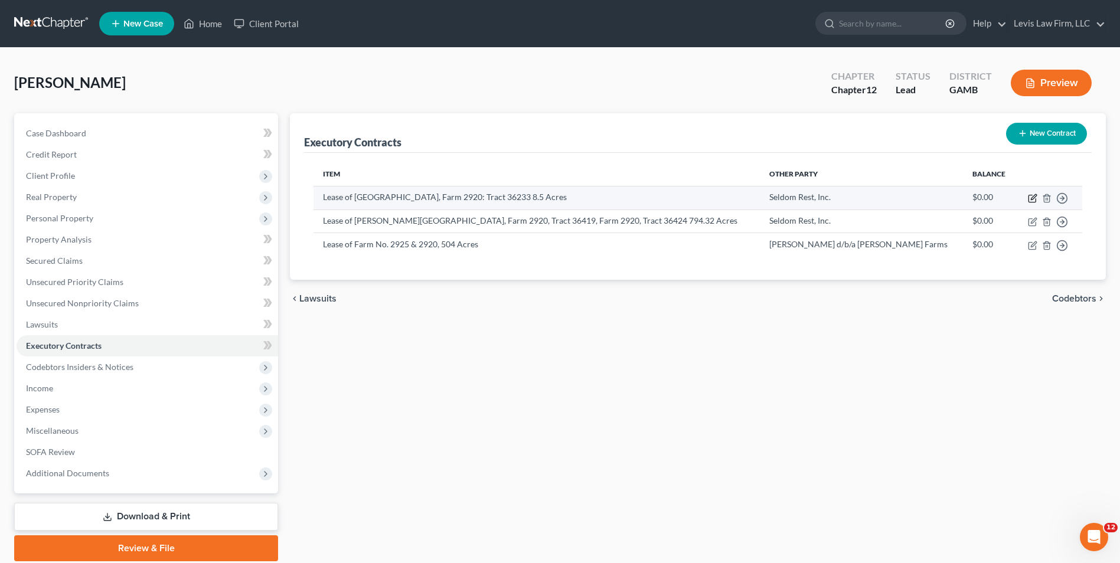
click at [1033, 199] on icon "button" at bounding box center [1032, 196] width 5 height 5
select select "2"
select select "10"
select select "0"
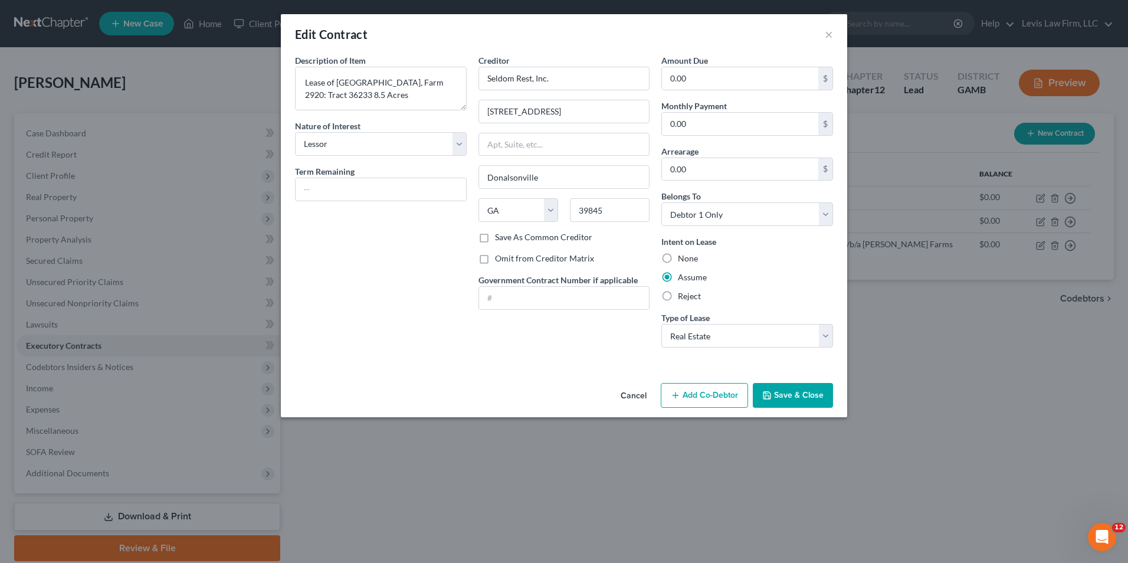
drag, startPoint x: 793, startPoint y: 394, endPoint x: 898, endPoint y: 397, distance: 104.5
click at [793, 394] on button "Save & Close" at bounding box center [793, 395] width 80 height 25
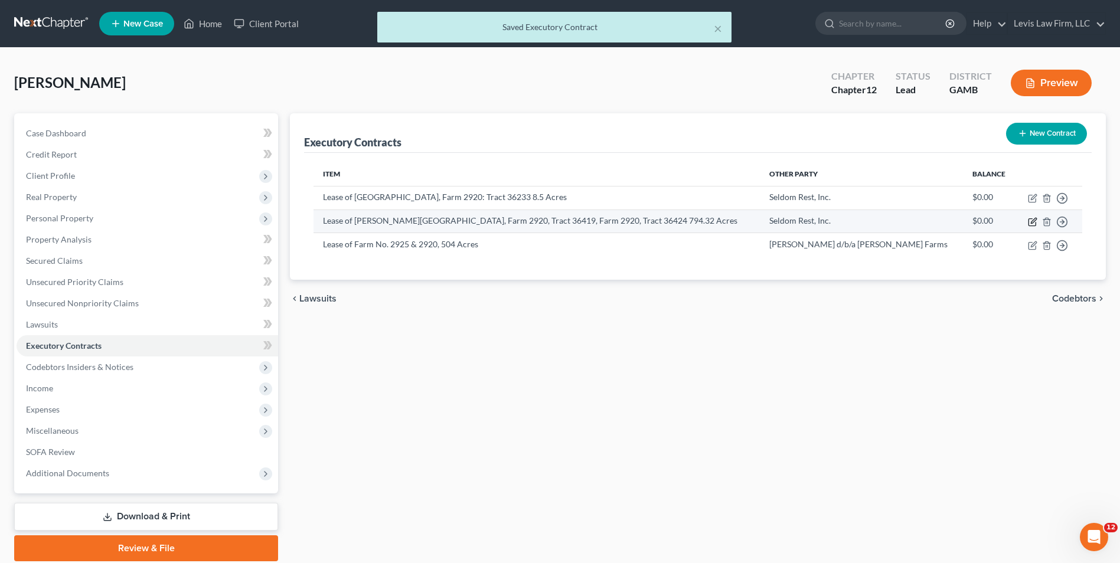
click at [1029, 222] on icon "button" at bounding box center [1031, 221] width 9 height 9
select select "2"
select select "10"
select select "0"
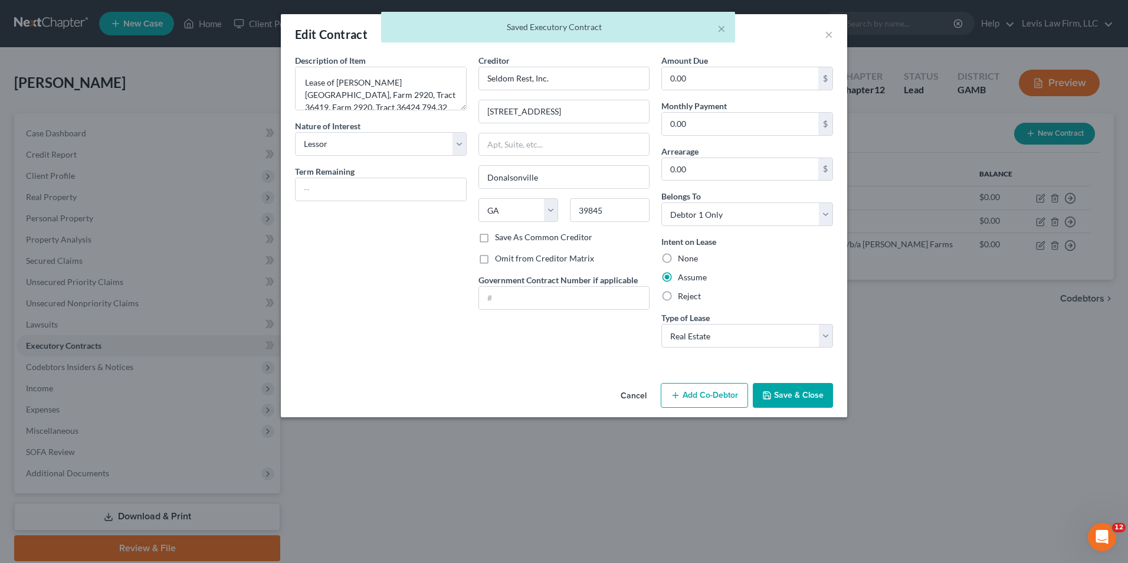
click at [784, 401] on button "Save & Close" at bounding box center [793, 395] width 80 height 25
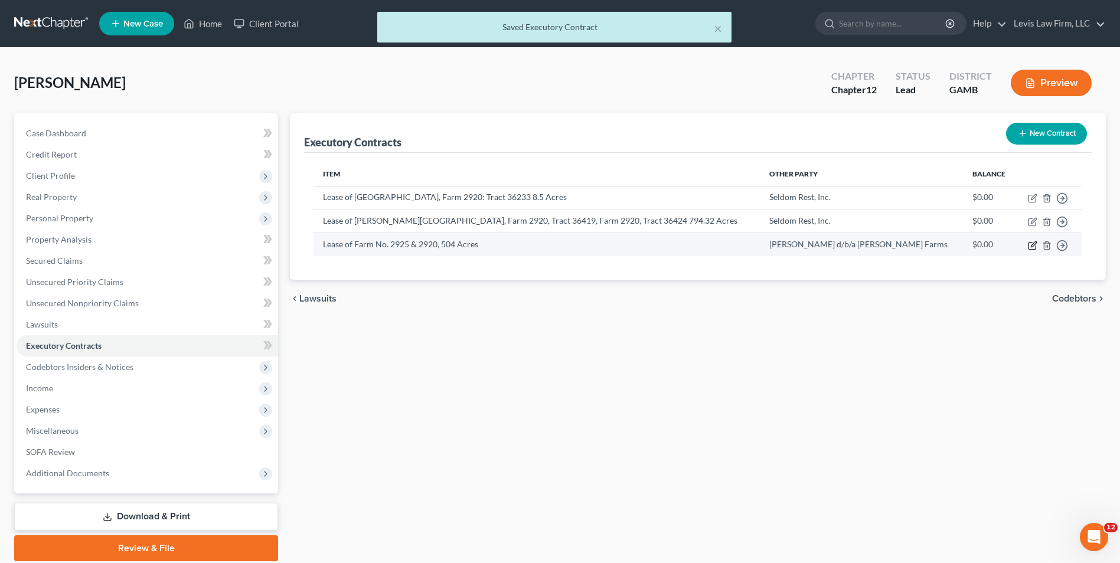
click at [1031, 246] on icon "button" at bounding box center [1032, 243] width 5 height 5
select select "2"
select select "0"
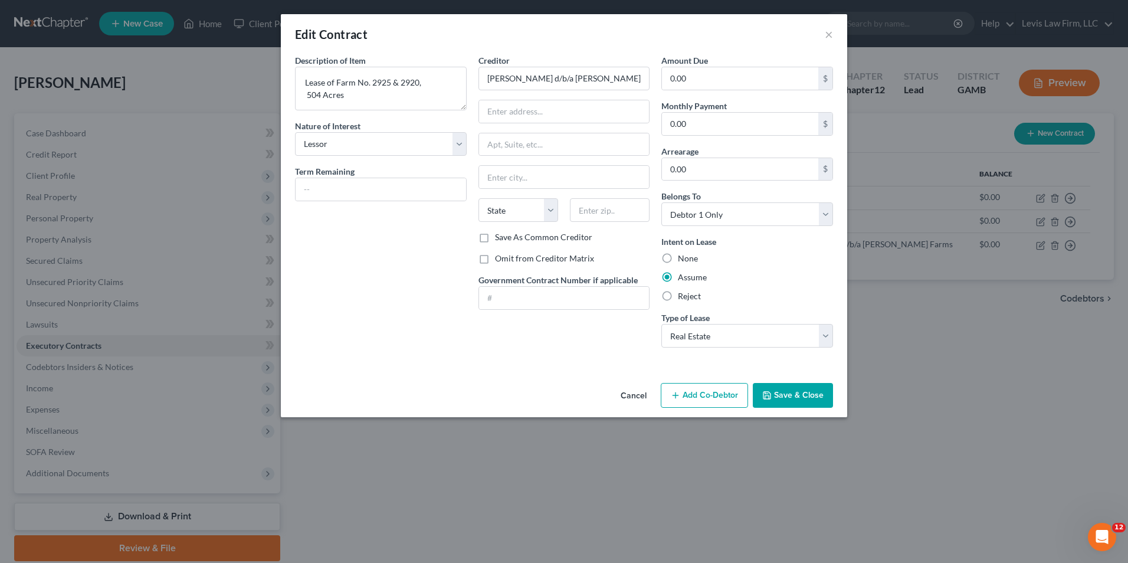
click at [778, 390] on button "Save & Close" at bounding box center [793, 395] width 80 height 25
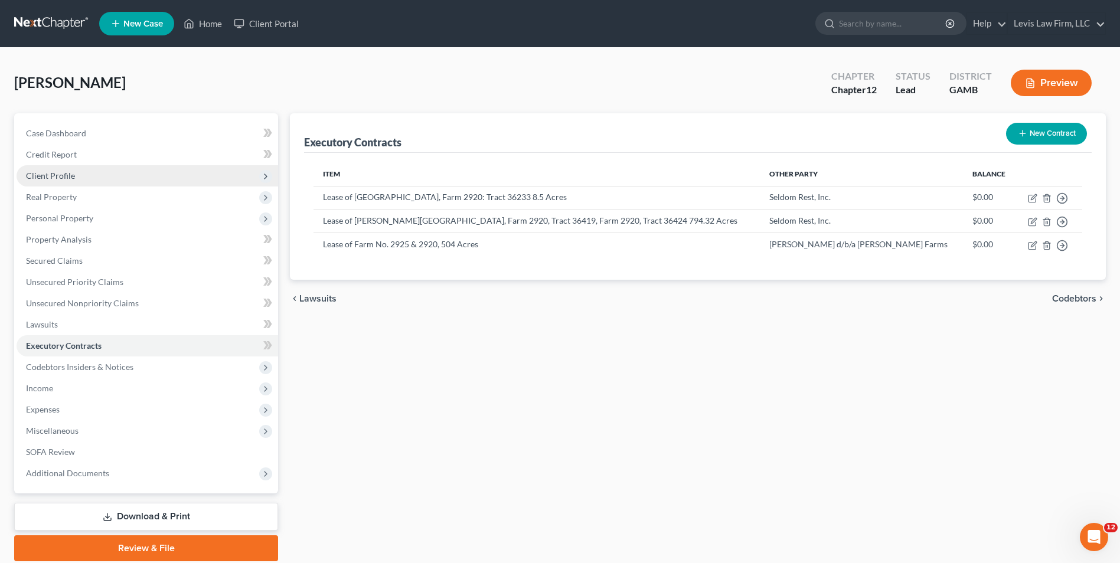
click at [70, 173] on span "Client Profile" at bounding box center [50, 176] width 49 height 10
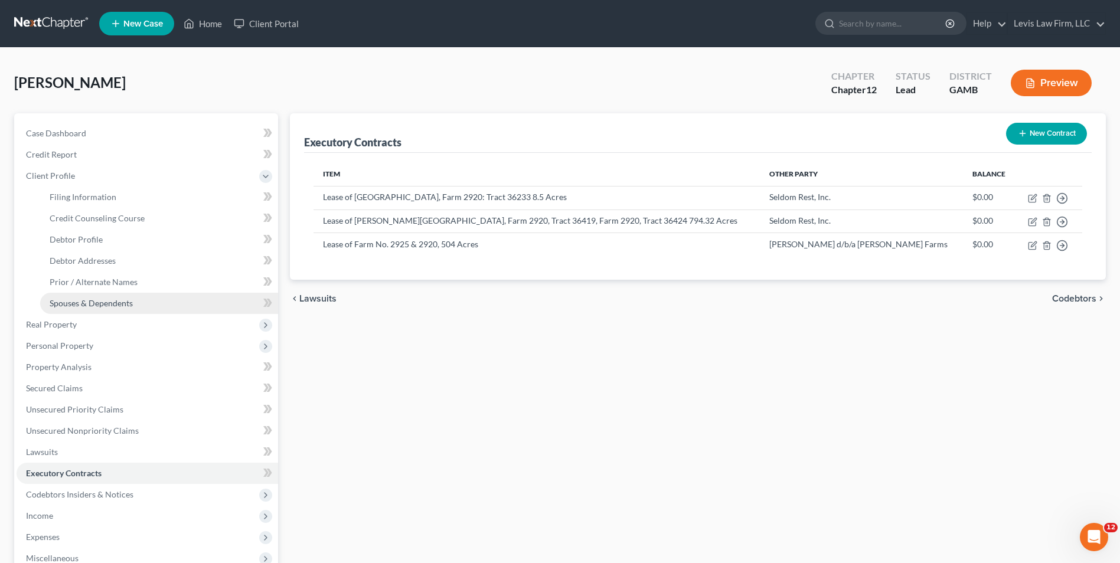
click at [119, 304] on span "Spouses & Dependents" at bounding box center [91, 303] width 83 height 10
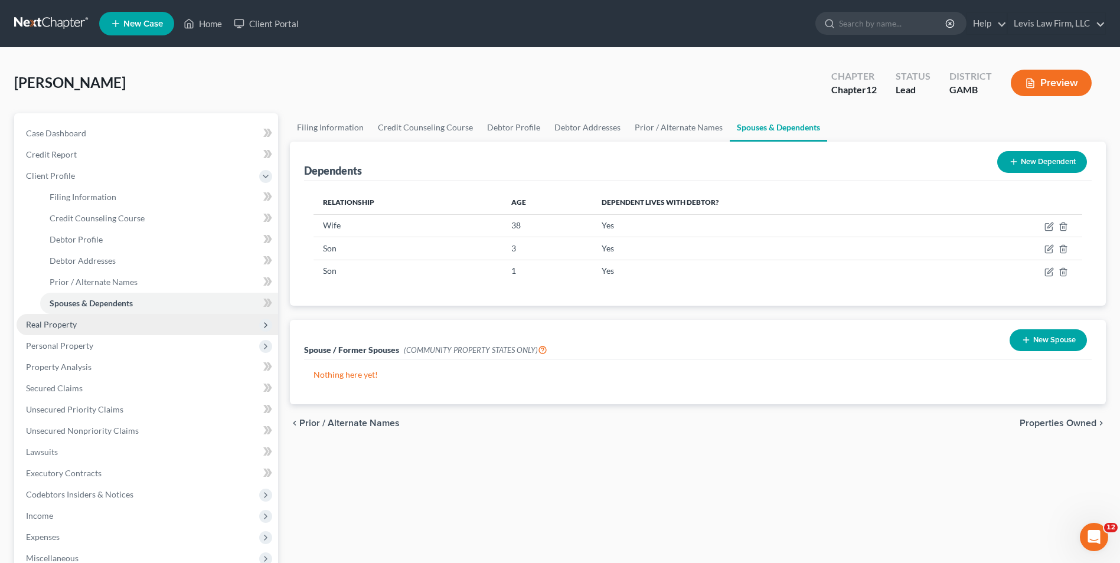
click at [70, 325] on span "Real Property" at bounding box center [51, 324] width 51 height 10
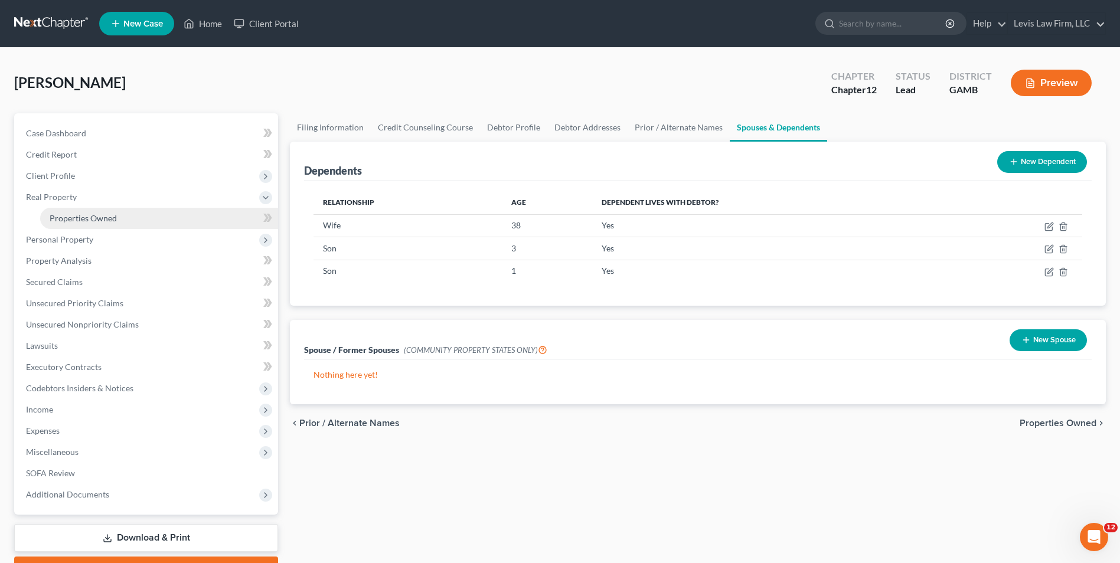
click at [101, 217] on span "Properties Owned" at bounding box center [83, 218] width 67 height 10
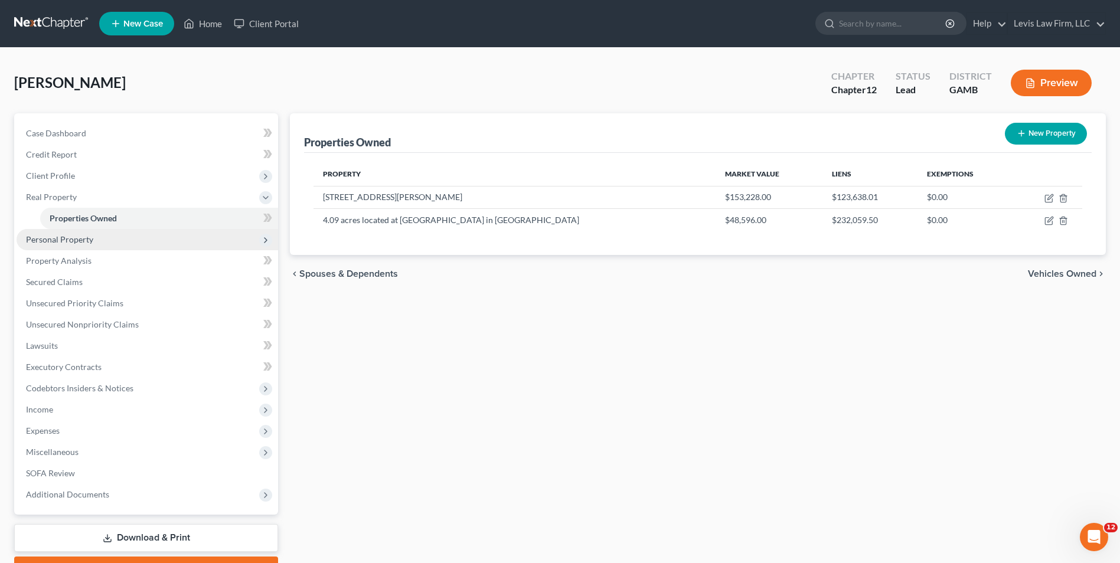
click at [68, 236] on span "Personal Property" at bounding box center [59, 239] width 67 height 10
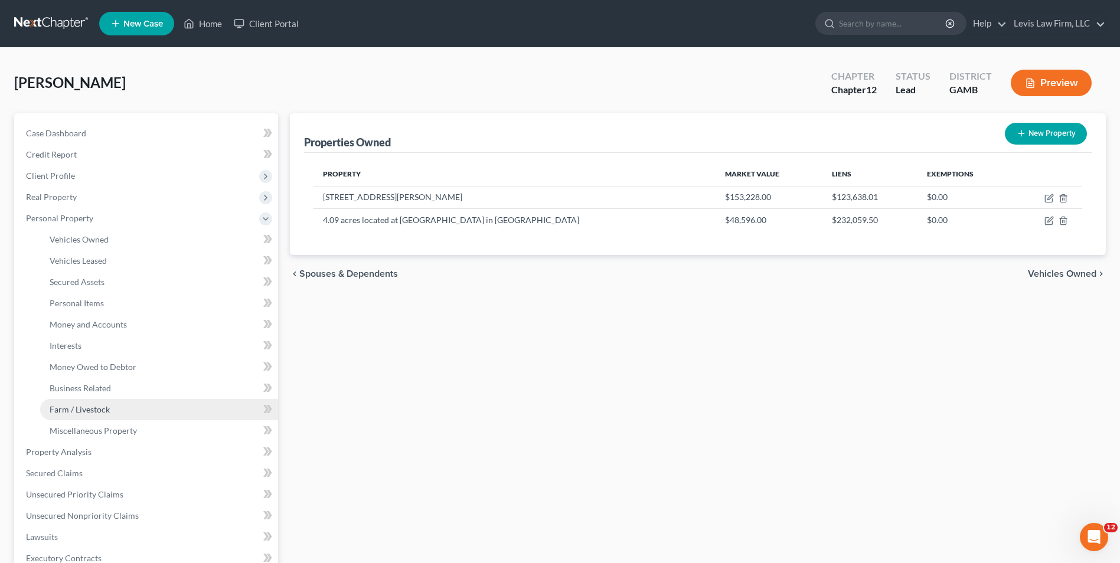
click at [94, 407] on span "Farm / Livestock" at bounding box center [80, 409] width 60 height 10
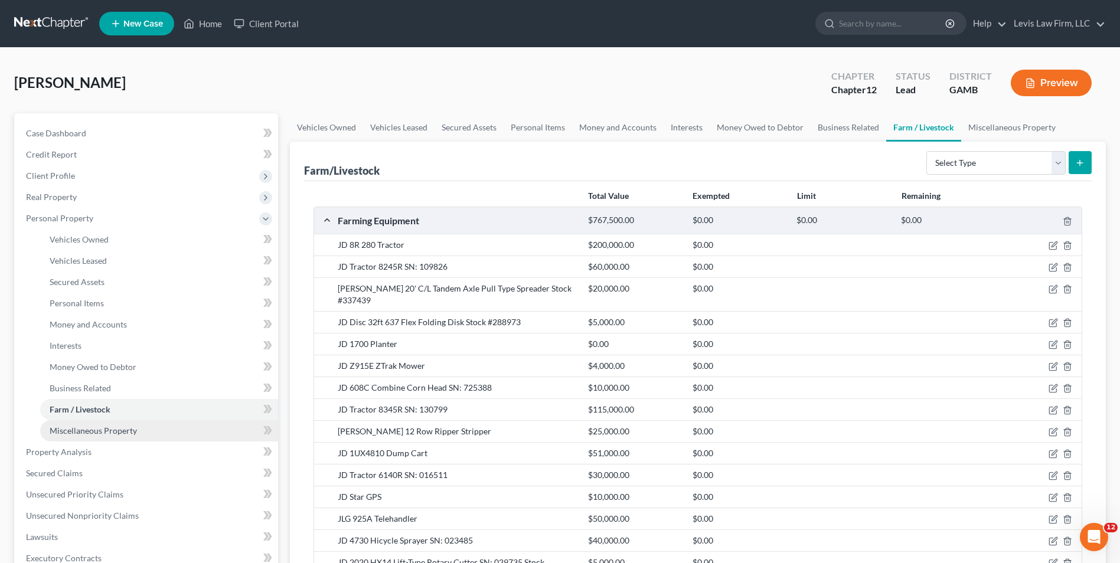
click at [127, 429] on span "Miscellaneous Property" at bounding box center [93, 431] width 87 height 10
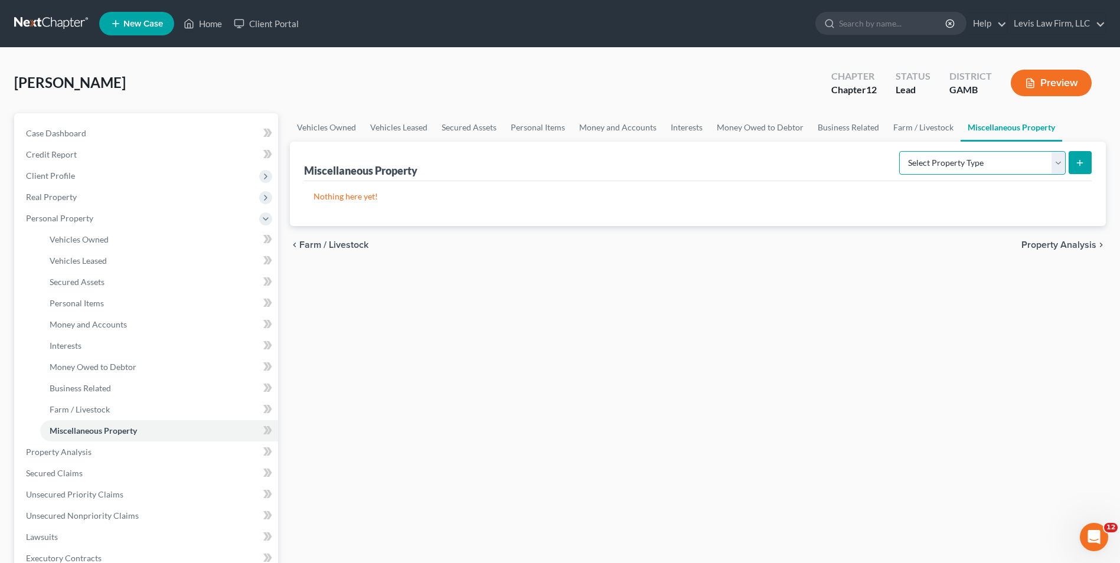
click at [1056, 165] on select "Select Property Type Assigned for Creditor Benefit Within 1 Year Holding for An…" at bounding box center [982, 163] width 166 height 24
click at [1057, 168] on select "Select Property Type Assigned for Creditor Benefit Within 1 Year Holding for An…" at bounding box center [982, 163] width 166 height 24
click at [75, 344] on span "Interests" at bounding box center [66, 346] width 32 height 10
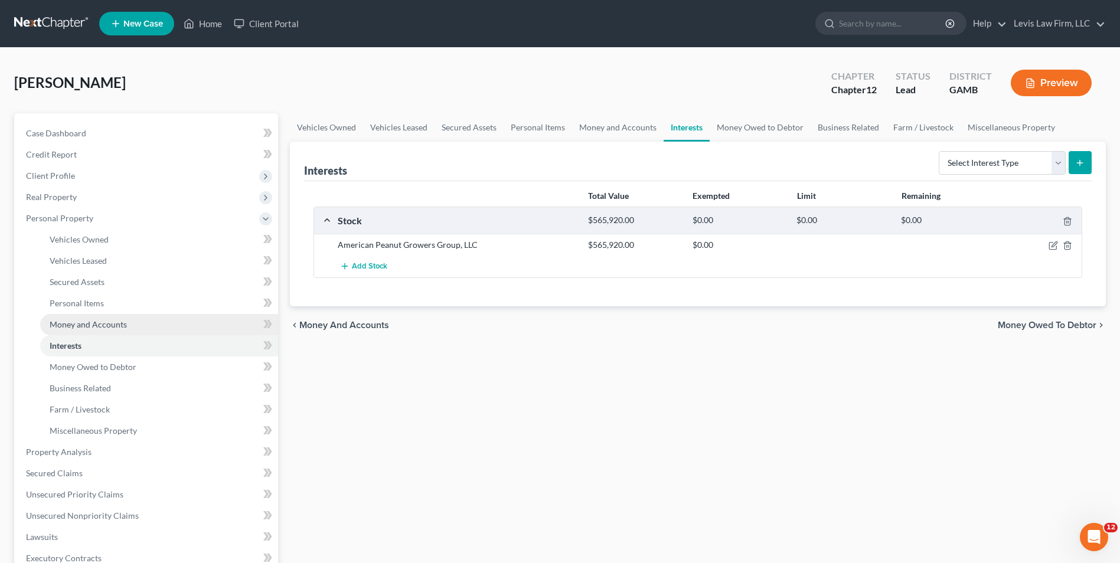
click at [102, 324] on span "Money and Accounts" at bounding box center [88, 324] width 77 height 10
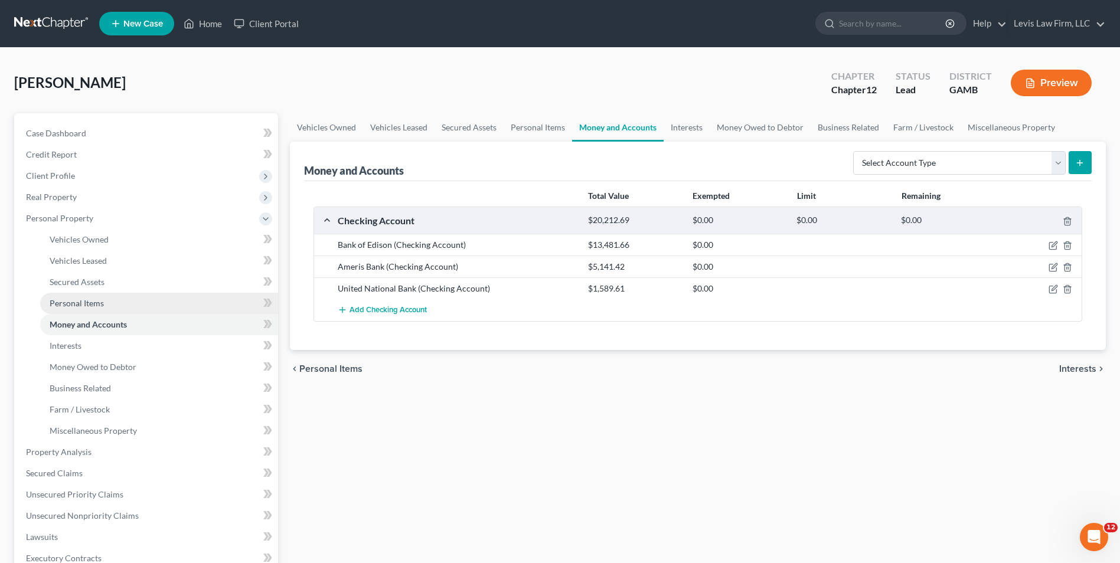
click at [89, 304] on span "Personal Items" at bounding box center [77, 303] width 54 height 10
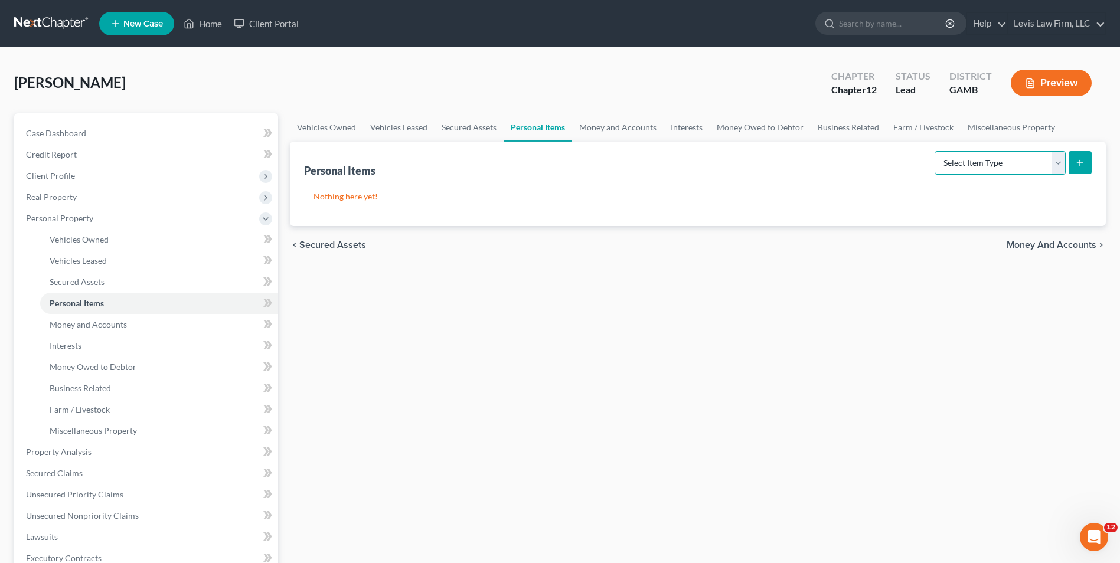
click at [1054, 166] on select "Select Item Type Clothing Collectibles Of Value Electronics Firearms Household …" at bounding box center [999, 163] width 131 height 24
drag, startPoint x: 1053, startPoint y: 166, endPoint x: 1072, endPoint y: 159, distance: 19.6
click at [1053, 165] on select "Select Item Type Clothing Collectibles Of Value Electronics Firearms Household …" at bounding box center [999, 163] width 131 height 24
click at [1080, 155] on button "submit" at bounding box center [1079, 162] width 23 height 23
click at [1060, 86] on button "Preview" at bounding box center [1050, 83] width 81 height 27
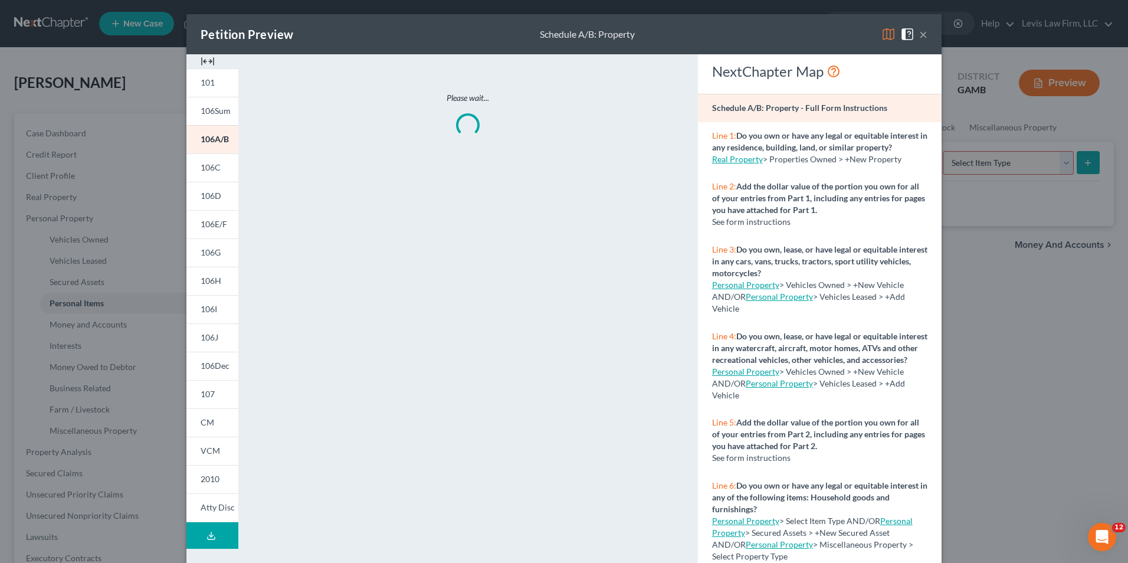
click at [885, 36] on img at bounding box center [889, 34] width 14 height 14
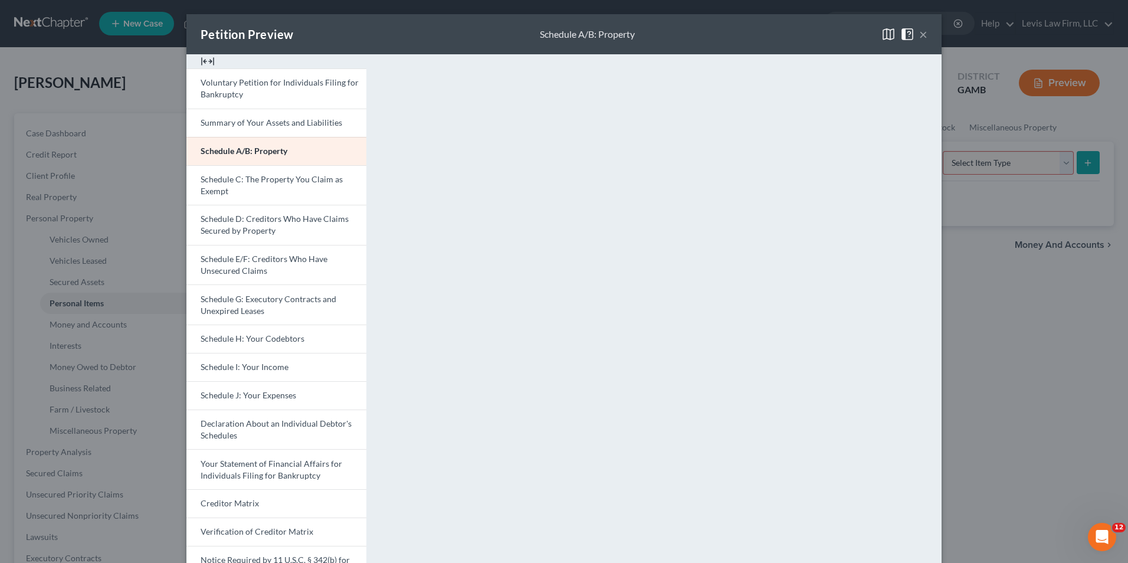
click at [919, 34] on button "×" at bounding box center [923, 34] width 8 height 14
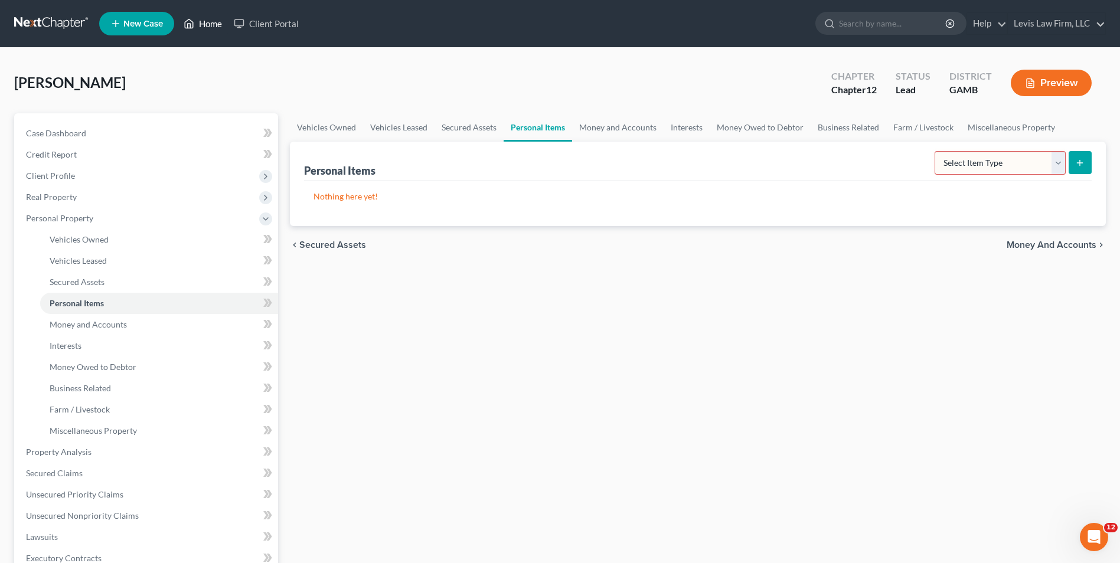
drag, startPoint x: 211, startPoint y: 25, endPoint x: 227, endPoint y: 64, distance: 42.3
click at [211, 25] on link "Home" at bounding box center [203, 23] width 50 height 21
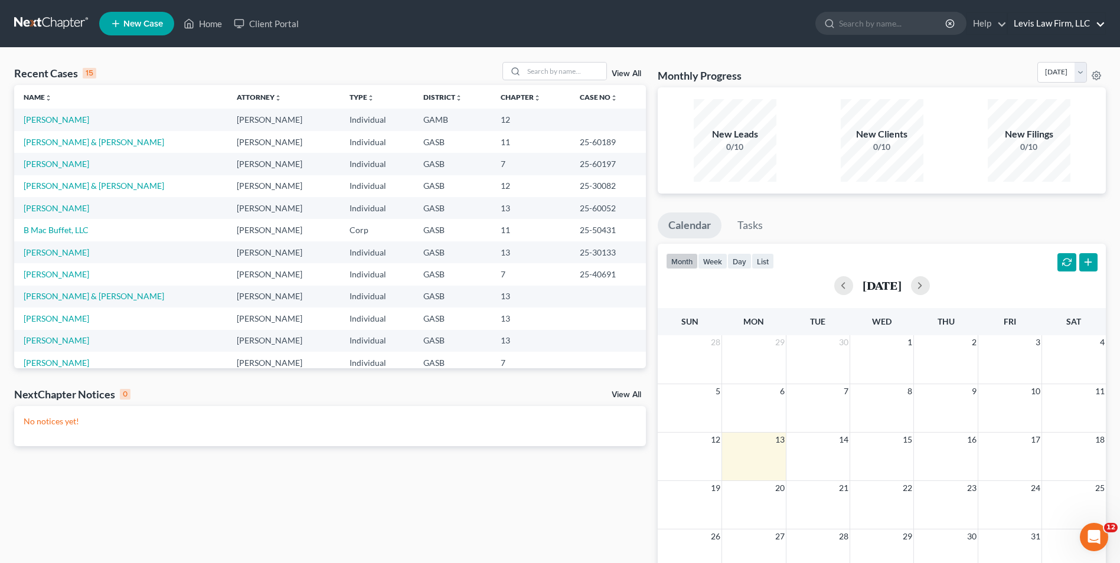
click at [1053, 25] on link "Levis Law Firm, LLC" at bounding box center [1055, 23] width 97 height 21
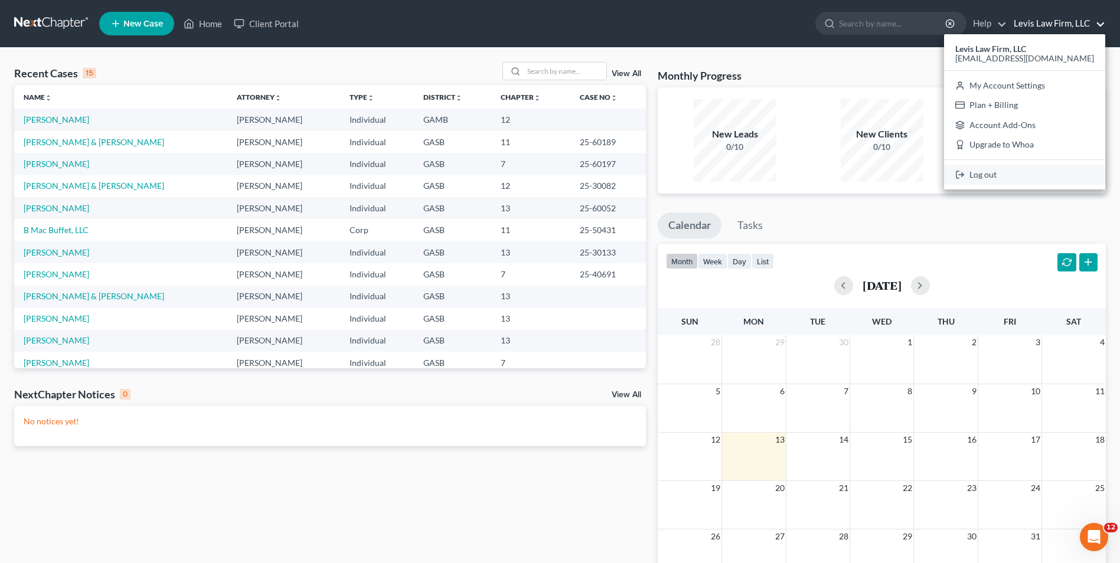
click at [988, 174] on link "Log out" at bounding box center [1024, 175] width 161 height 20
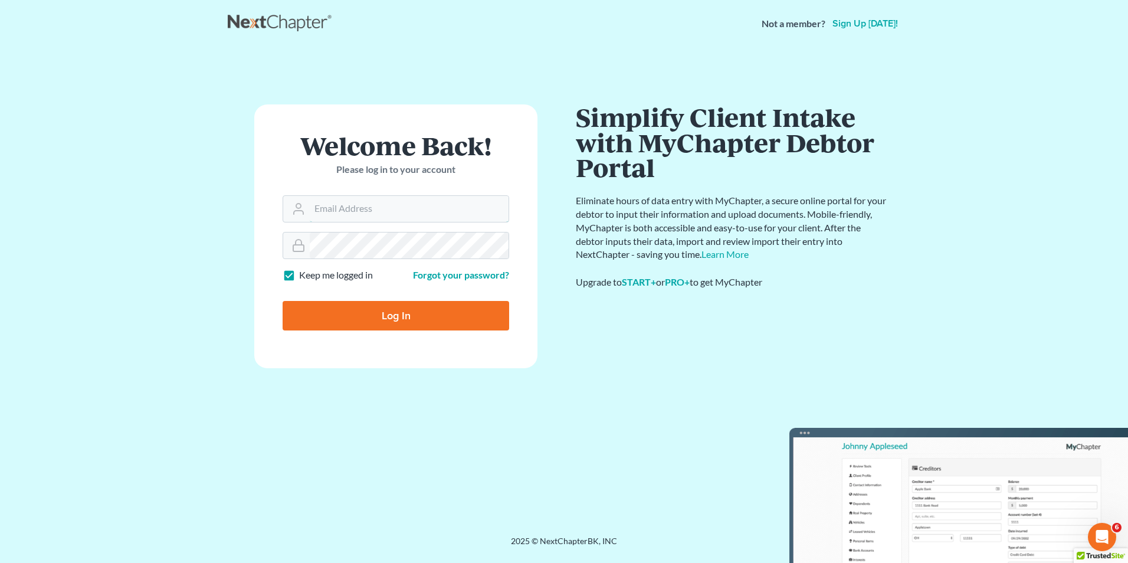
type input "davis_roxanne@levislawfirmllc.com"
click at [417, 308] on input "Log In" at bounding box center [396, 316] width 227 height 30
type input "Thinking..."
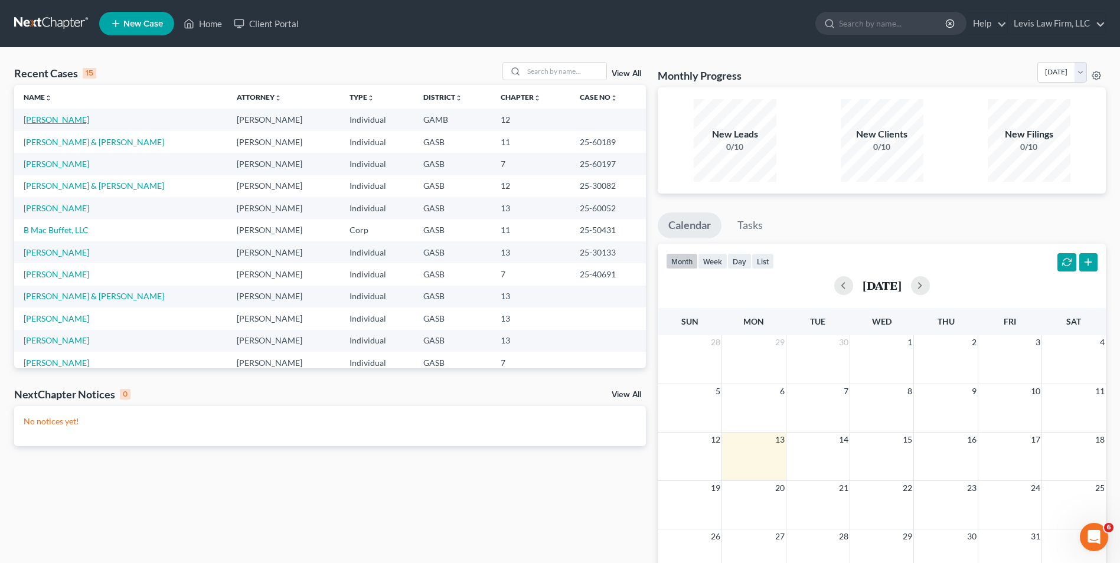
click at [62, 117] on link "Hall, Grayson" at bounding box center [57, 119] width 66 height 10
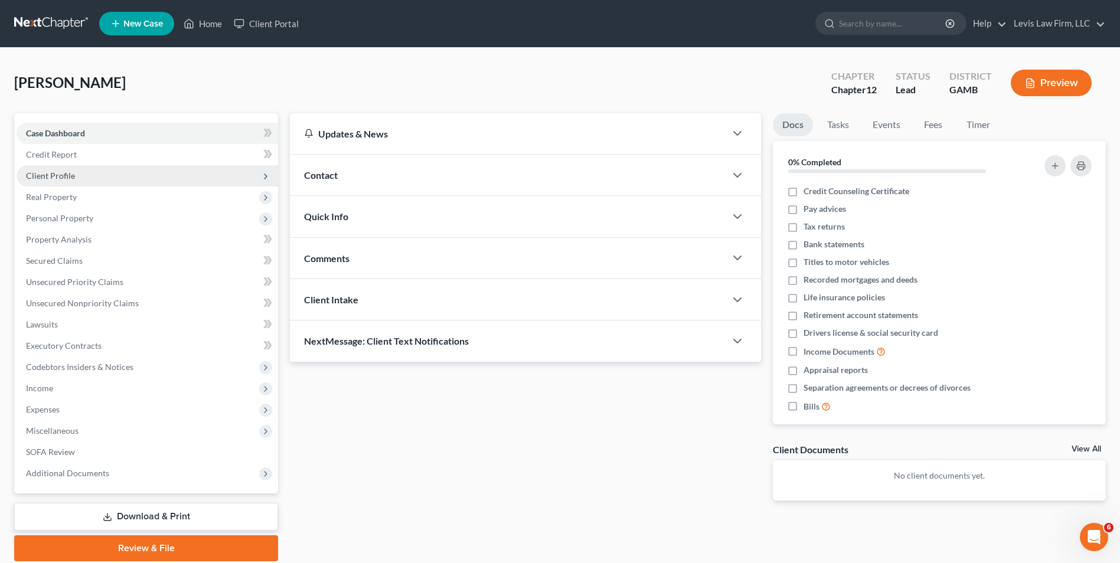
click at [58, 176] on span "Client Profile" at bounding box center [50, 176] width 49 height 10
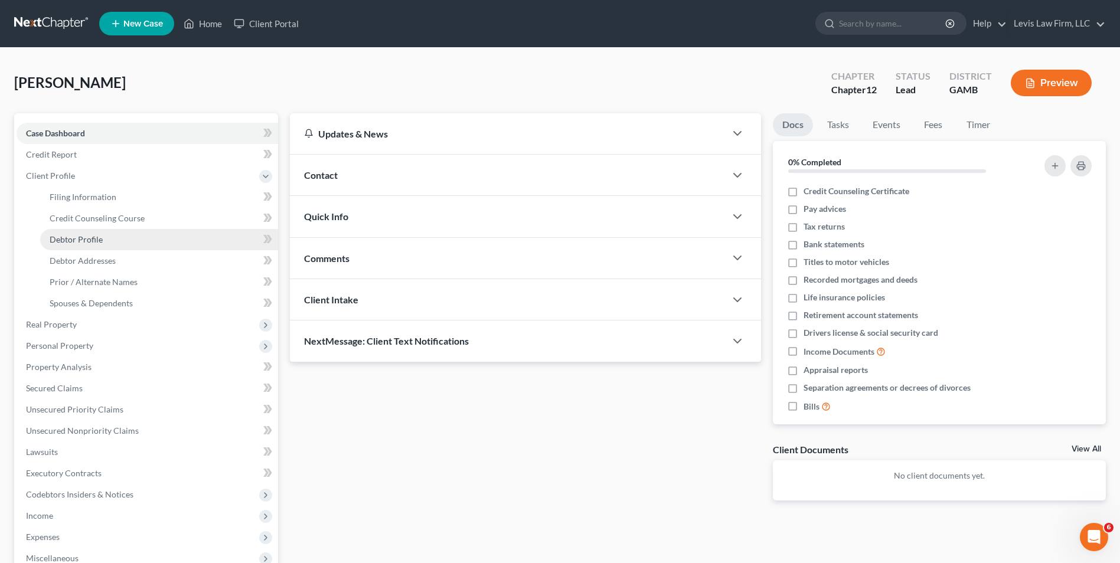
click at [87, 235] on span "Debtor Profile" at bounding box center [76, 239] width 53 height 10
select select "1"
select select "3"
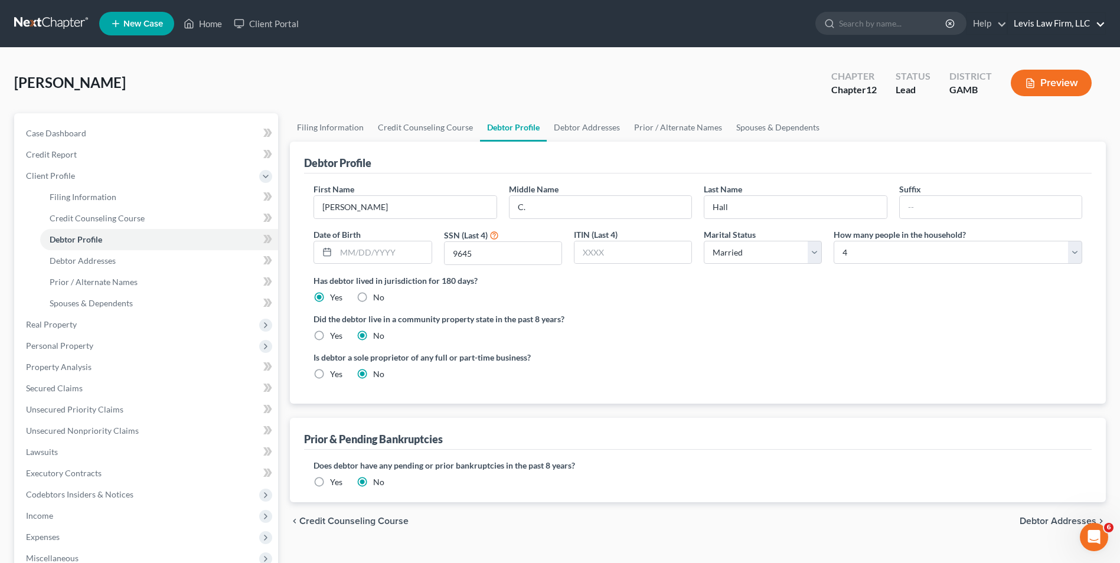
click at [1035, 21] on link "Levis Law Firm, LLC" at bounding box center [1055, 23] width 97 height 21
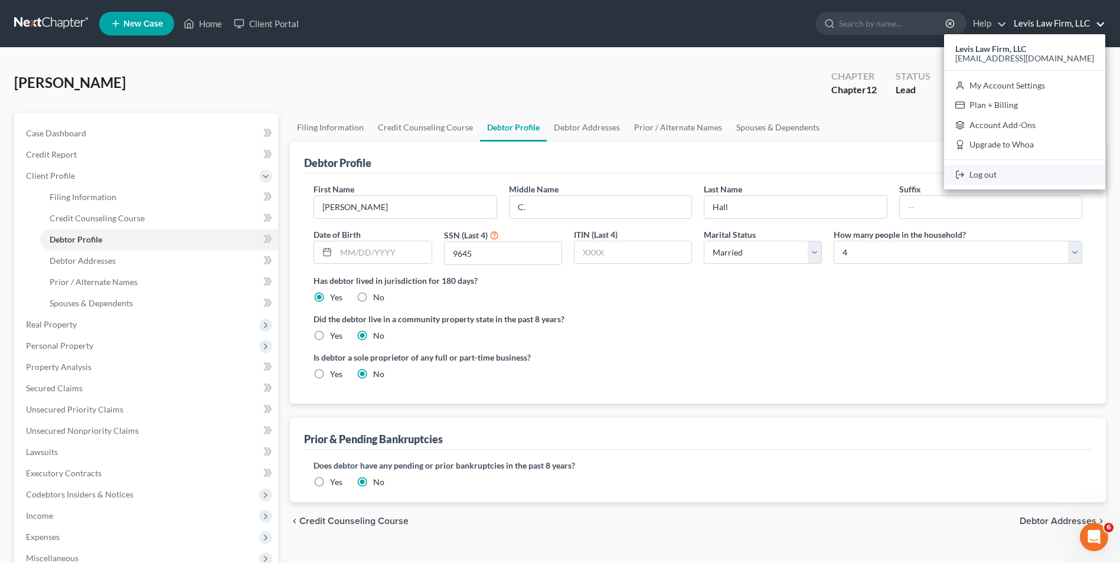
click at [1008, 178] on link "Log out" at bounding box center [1024, 175] width 161 height 20
